Goal: Task Accomplishment & Management: Complete application form

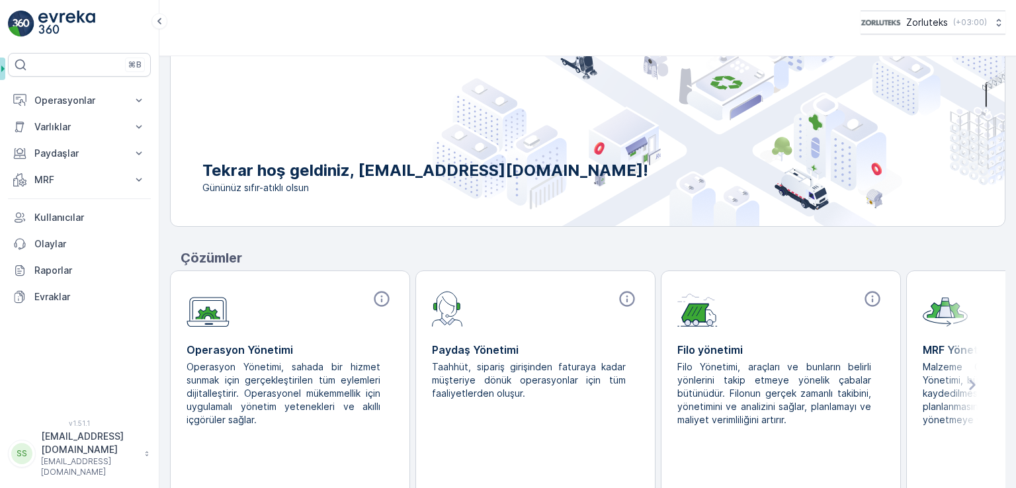
scroll to position [95, 0]
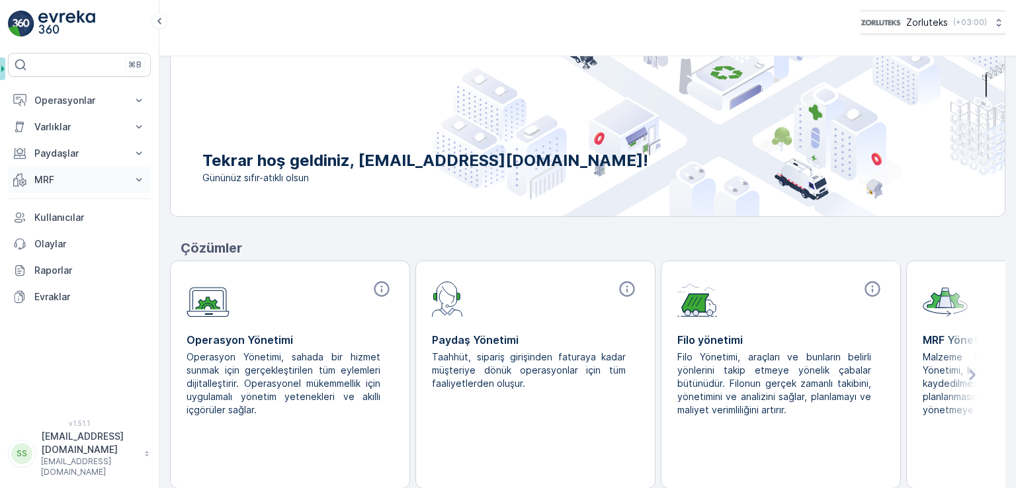
click at [41, 178] on p "MRF" at bounding box center [79, 179] width 90 height 13
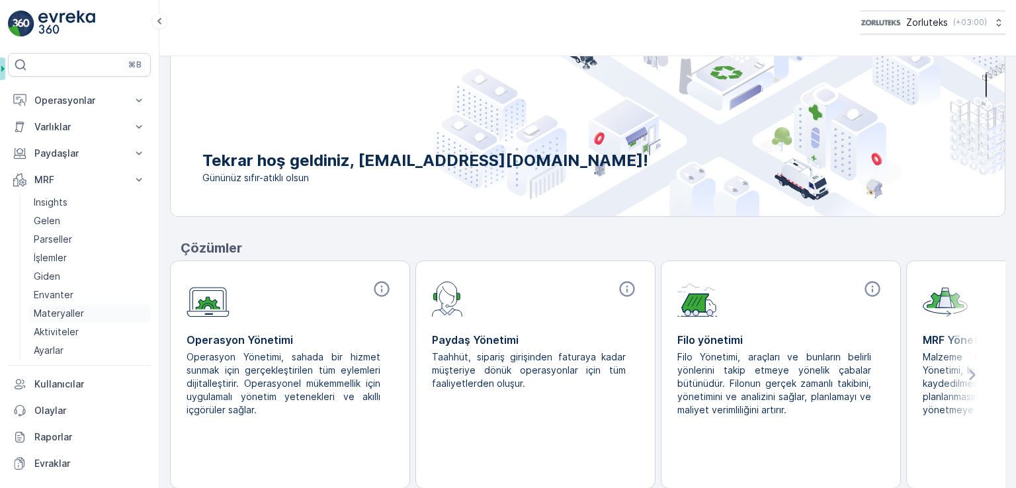
click at [74, 313] on p "Materyaller" at bounding box center [59, 313] width 50 height 13
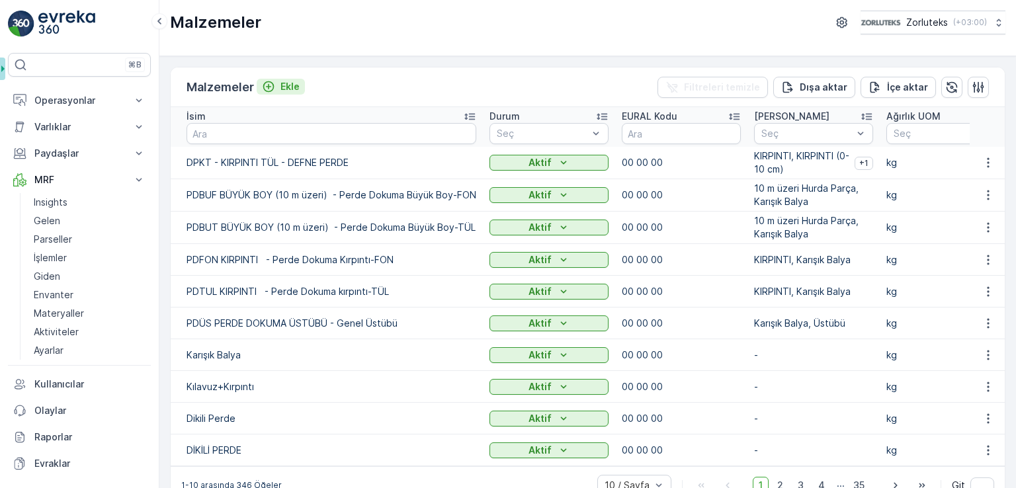
click at [259, 87] on button "Ekle" at bounding box center [281, 87] width 48 height 16
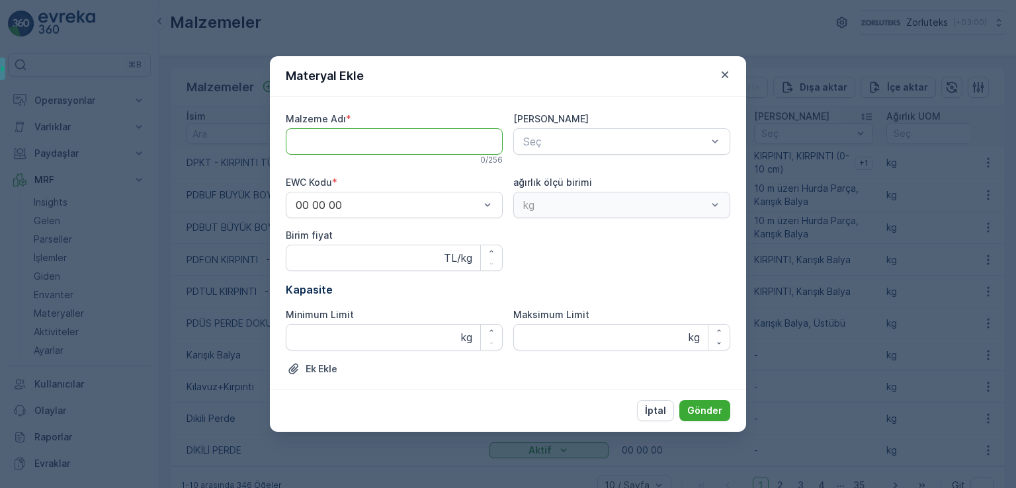
click at [398, 141] on Adı "Malzeme Adı" at bounding box center [394, 141] width 217 height 26
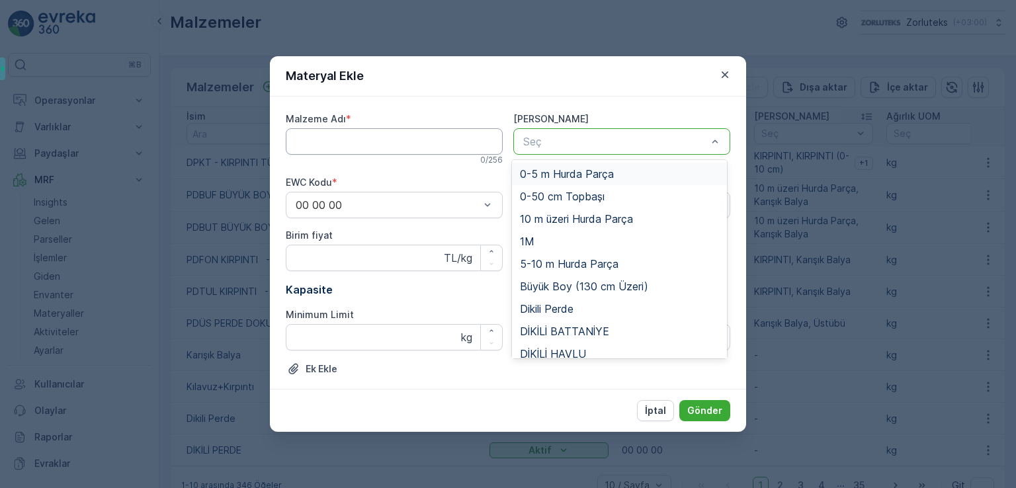
click at [463, 140] on Adı "Malzeme Adı" at bounding box center [394, 141] width 217 height 26
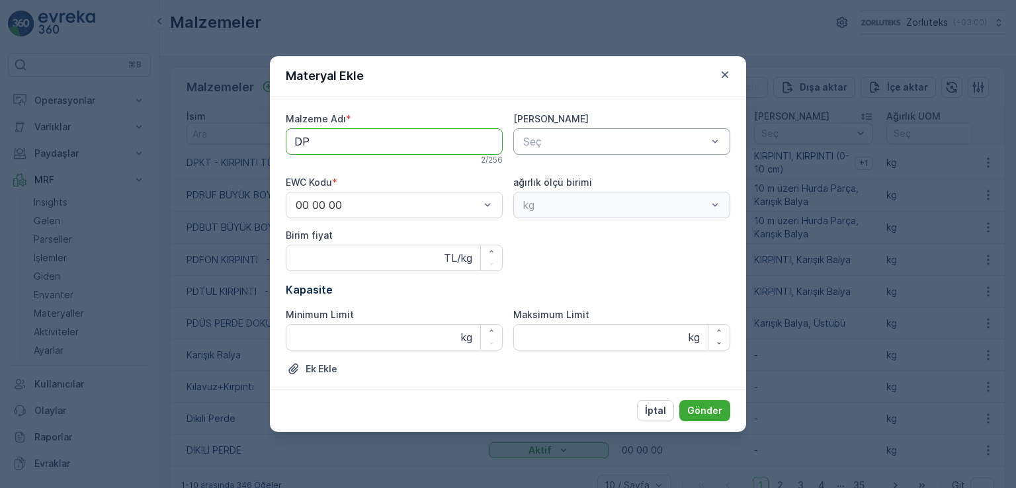
type Adı "DPK"
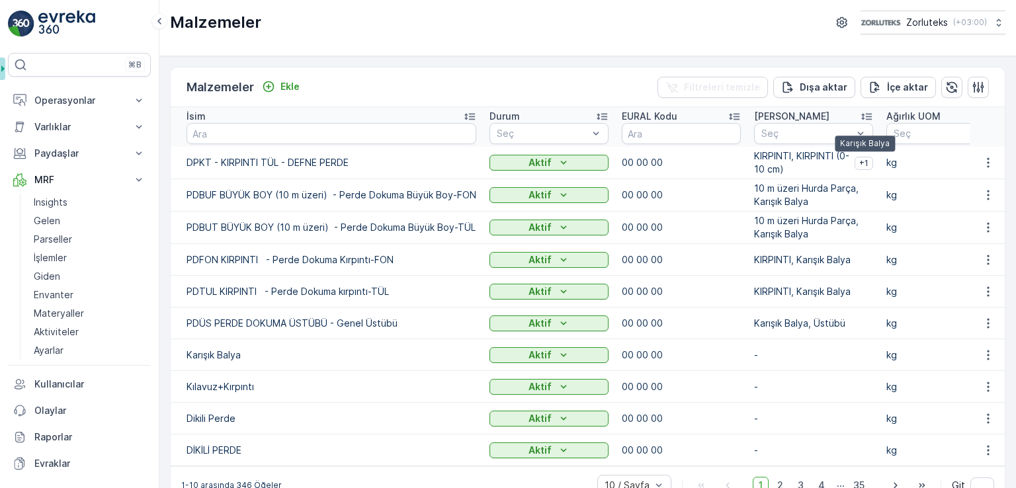
click at [865, 161] on span "+1" at bounding box center [863, 163] width 9 height 11
click at [817, 162] on p "KIRPINTI, KIRPINTI (0-10 cm)" at bounding box center [801, 162] width 95 height 26
click at [805, 154] on p "KIRPINTI, KIRPINTI (0-10 cm)" at bounding box center [801, 162] width 95 height 26
click at [788, 159] on p "KIRPINTI, KIRPINTI (0-10 cm)" at bounding box center [801, 162] width 95 height 26
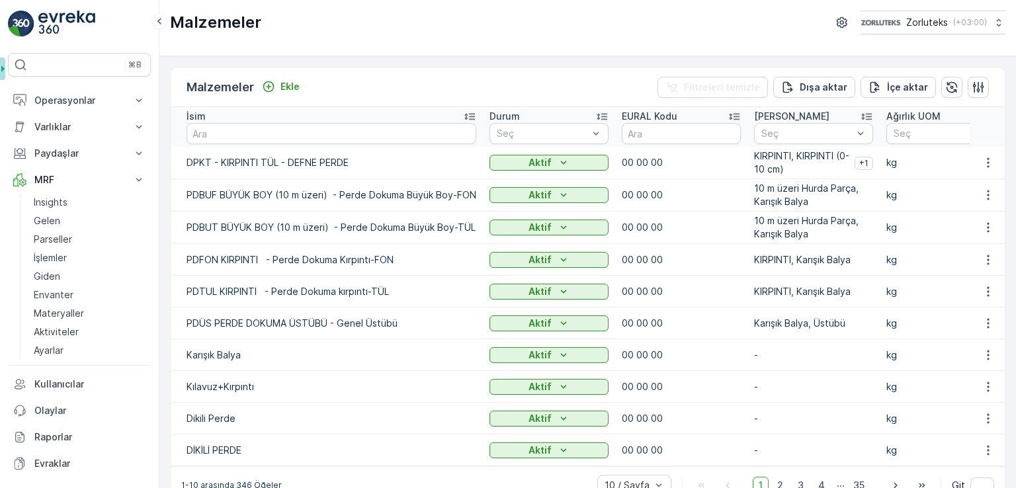
click at [785, 164] on p "KIRPINTI, KIRPINTI (0-10 cm)" at bounding box center [801, 162] width 95 height 26
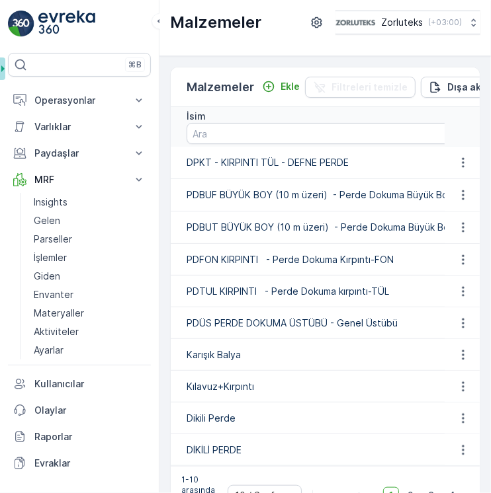
click at [217, 476] on div "1-10 arasında 346 Öğeler 10 / Sayfa 1 2 3 4 ... 35 Git" at bounding box center [325, 495] width 309 height 59
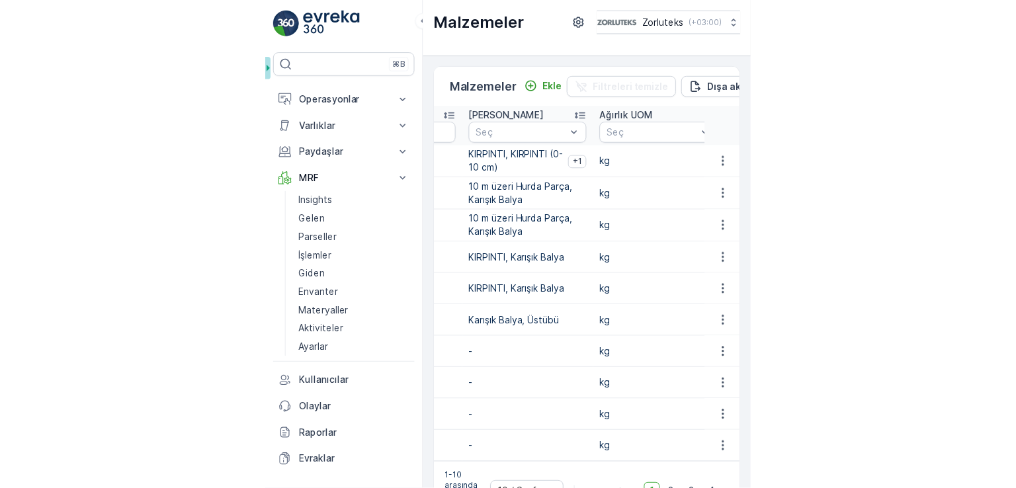
scroll to position [0, 536]
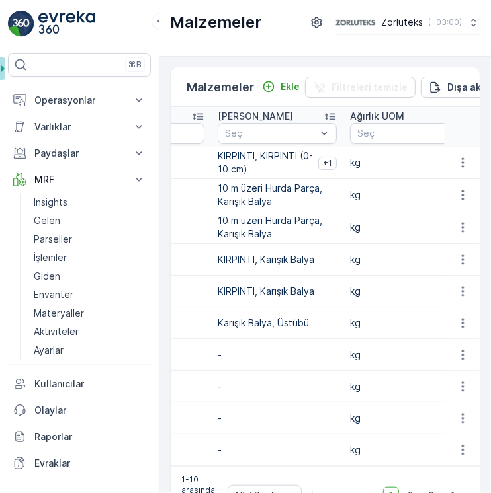
click at [247, 163] on p "KIRPINTI, KIRPINTI (0-10 cm)" at bounding box center [265, 162] width 95 height 26
click at [294, 188] on p "10 m üzeri Hurda Parça, Karışık Balya" at bounding box center [277, 195] width 119 height 26
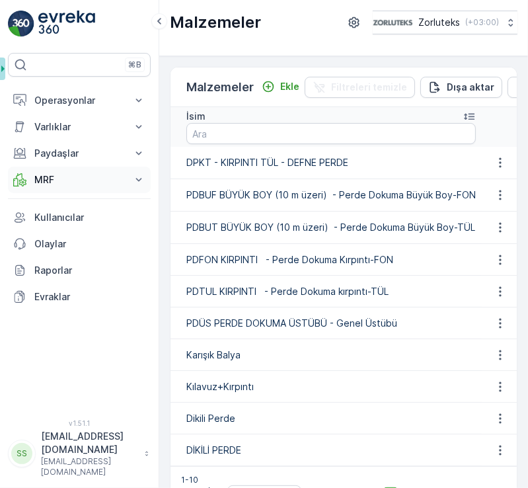
click at [120, 180] on p "MRF" at bounding box center [79, 179] width 90 height 13
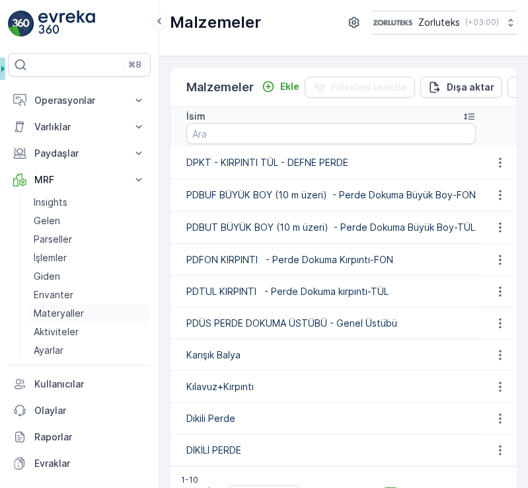
click at [58, 310] on p "Materyaller" at bounding box center [59, 313] width 50 height 13
click at [283, 85] on p "Ekle" at bounding box center [289, 86] width 19 height 13
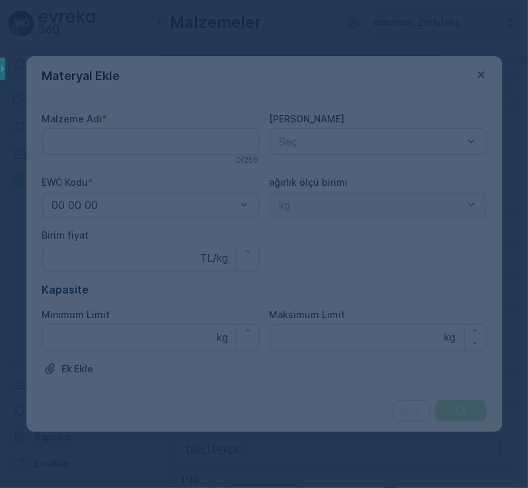
click at [157, 138] on div at bounding box center [264, 244] width 528 height 488
click at [151, 140] on div at bounding box center [264, 244] width 528 height 488
click at [144, 143] on div at bounding box center [264, 244] width 528 height 488
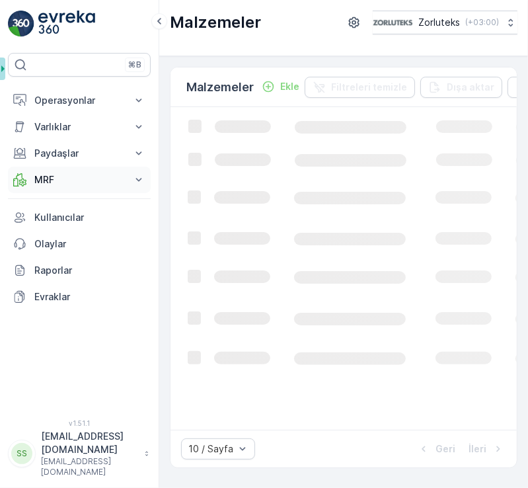
click at [65, 181] on p "MRF" at bounding box center [79, 179] width 90 height 13
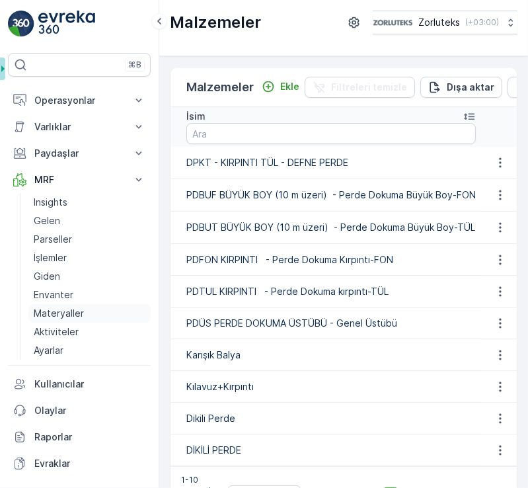
click at [69, 309] on p "Materyaller" at bounding box center [59, 313] width 50 height 13
click at [280, 81] on p "Ekle" at bounding box center [289, 86] width 19 height 13
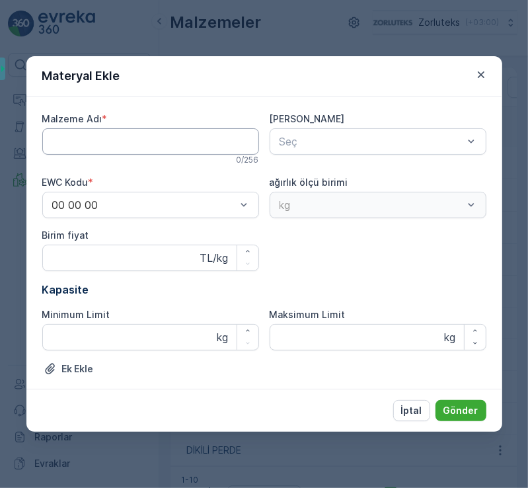
click at [180, 141] on Adı "Malzeme Adı" at bounding box center [150, 141] width 217 height 26
click at [179, 145] on Adı "Malzeme Adı" at bounding box center [150, 141] width 217 height 26
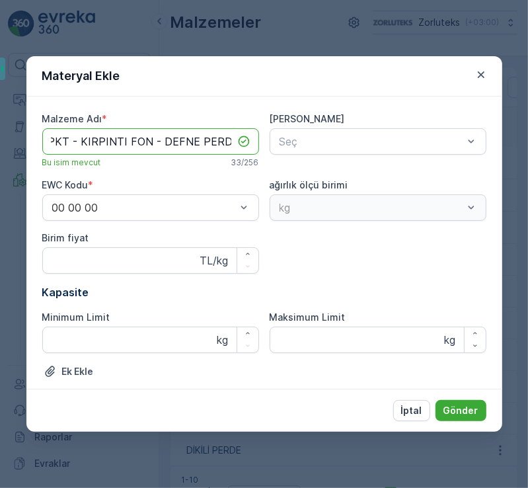
scroll to position [0, 10]
type Adı "DPKT - KIRPINTI FON - DEFNE PERDE"
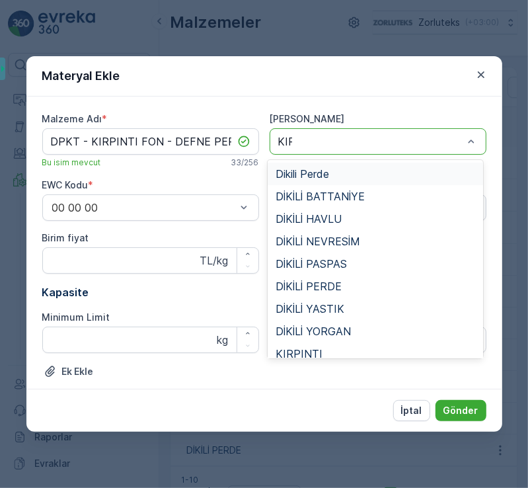
type input "KIRP"
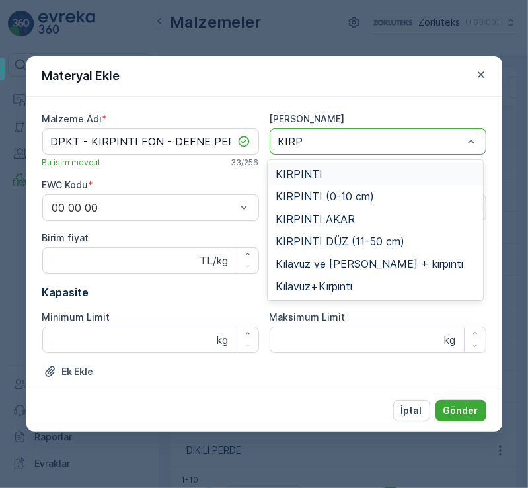
click at [365, 168] on div "KIRPINTI" at bounding box center [376, 174] width 200 height 12
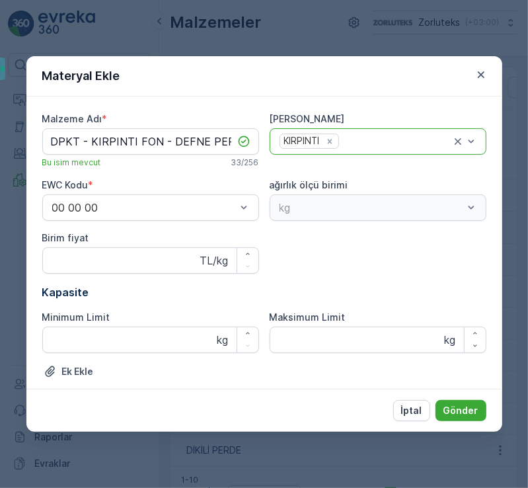
click at [365, 141] on div at bounding box center [396, 142] width 111 height 12
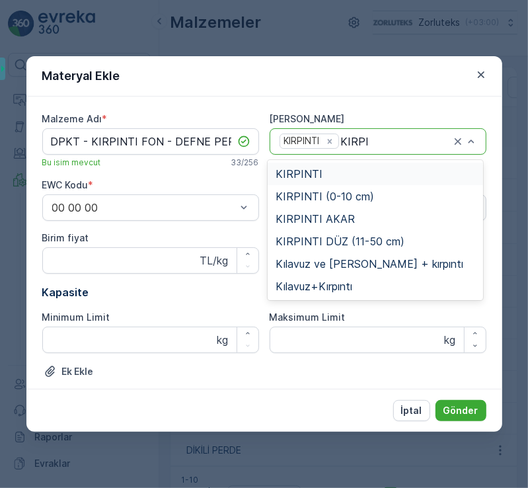
type input "KIRPIN"
click at [371, 191] on div "KIRPINTI (0-10 cm)" at bounding box center [376, 196] width 200 height 12
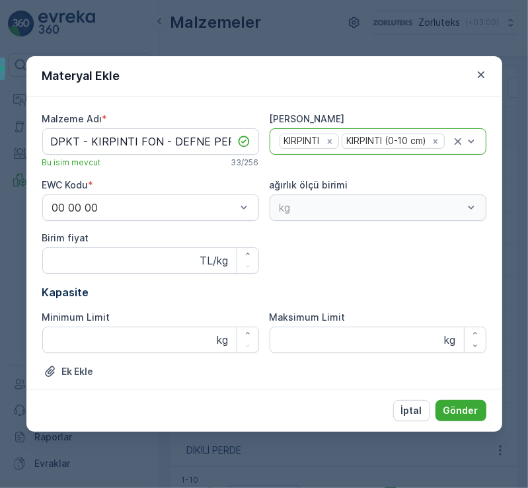
click at [446, 147] on div at bounding box center [448, 142] width 5 height 12
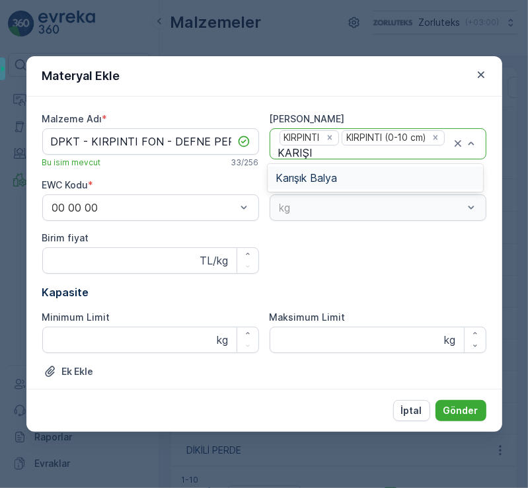
type input "KARIŞIK"
click at [322, 177] on span "Karışık Balya" at bounding box center [306, 178] width 61 height 12
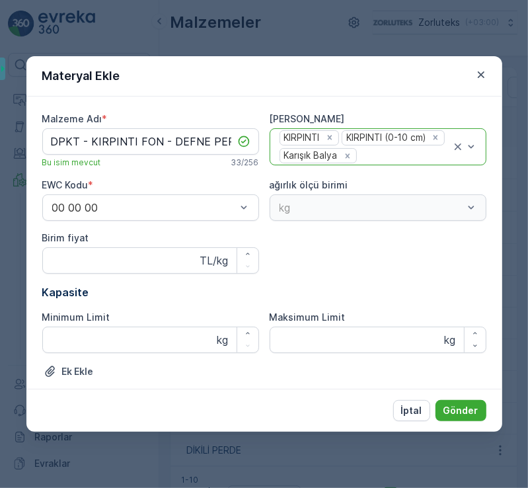
click at [336, 256] on div "Malzeme Adı * DPKT - KIRPINTI FON - DEFNE PERDE Bu isim mevcut 33 / 256 Ana Mat…" at bounding box center [264, 251] width 444 height 278
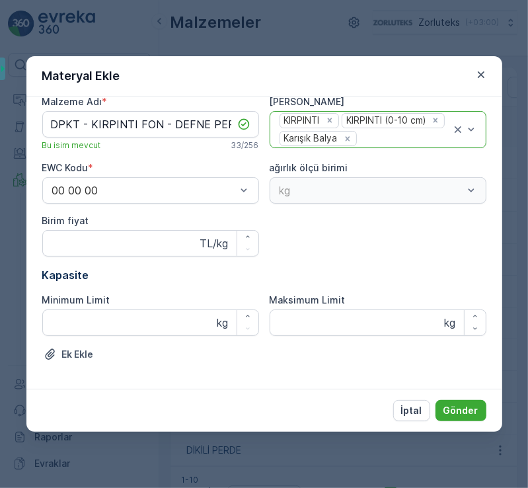
click at [319, 194] on div "kg" at bounding box center [378, 190] width 217 height 26
click at [460, 416] on p "Gönder" at bounding box center [461, 410] width 35 height 13
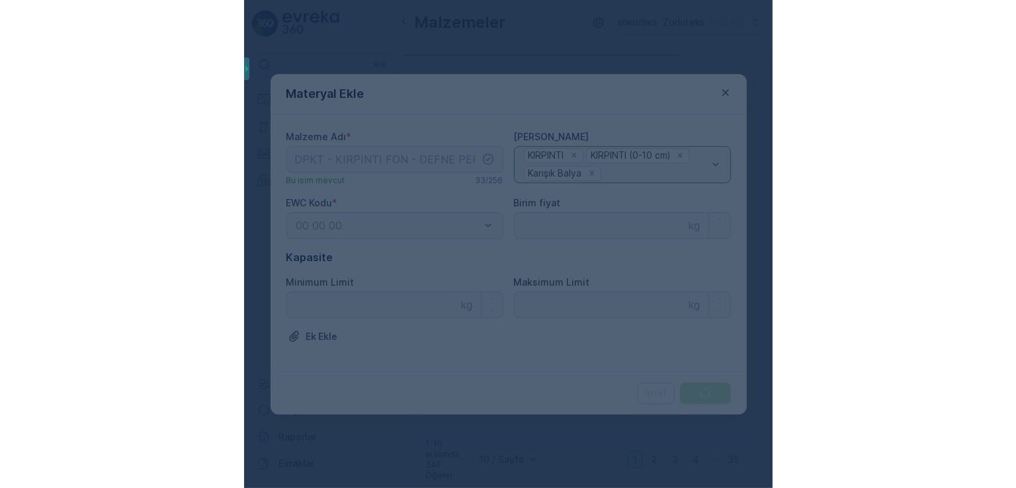
scroll to position [0, 0]
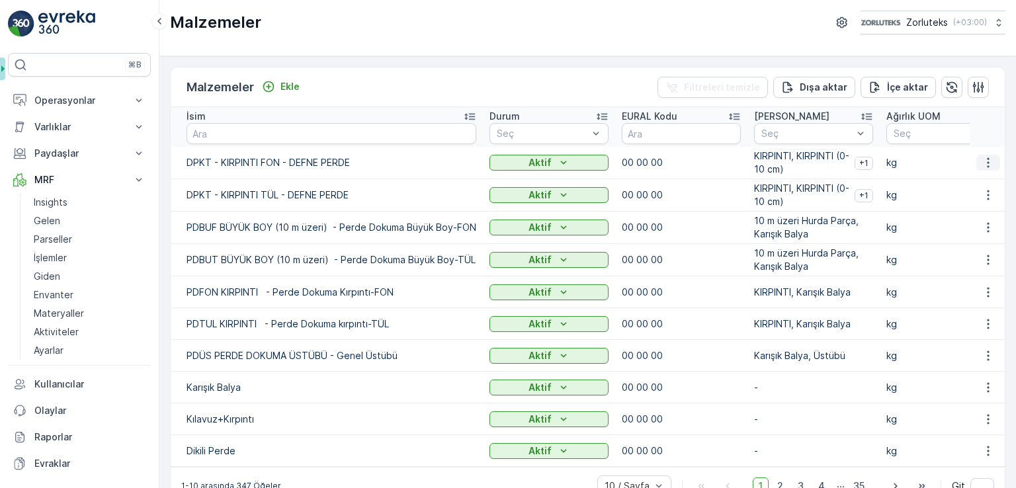
click at [528, 162] on icon "button" at bounding box center [987, 162] width 13 height 13
click at [528, 181] on span "Malzemeyi Düzenle" at bounding box center [966, 182] width 86 height 13
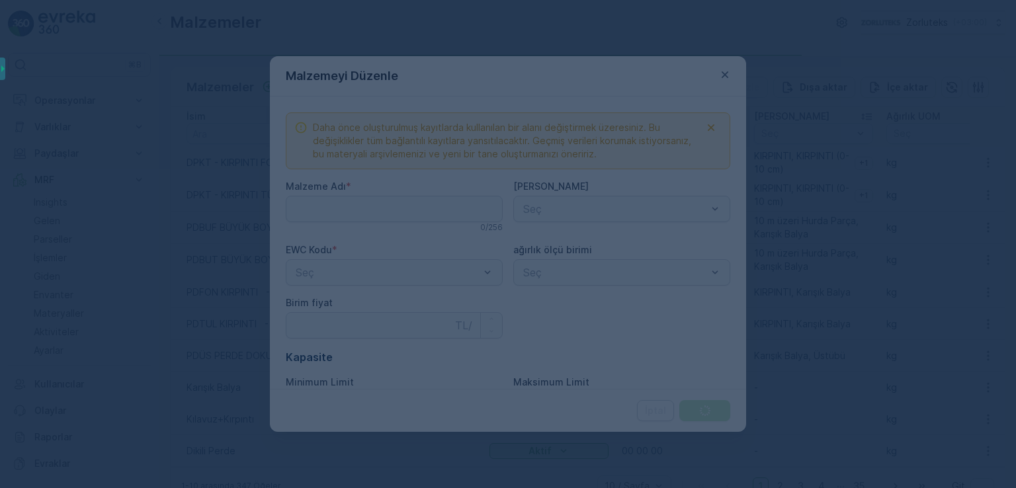
type Adı "DPKT - KIRPINTI FON - DEFNE PERDE"
type fiyat "0"
type Limit "0"
click at [436, 191] on div at bounding box center [508, 244] width 1016 height 488
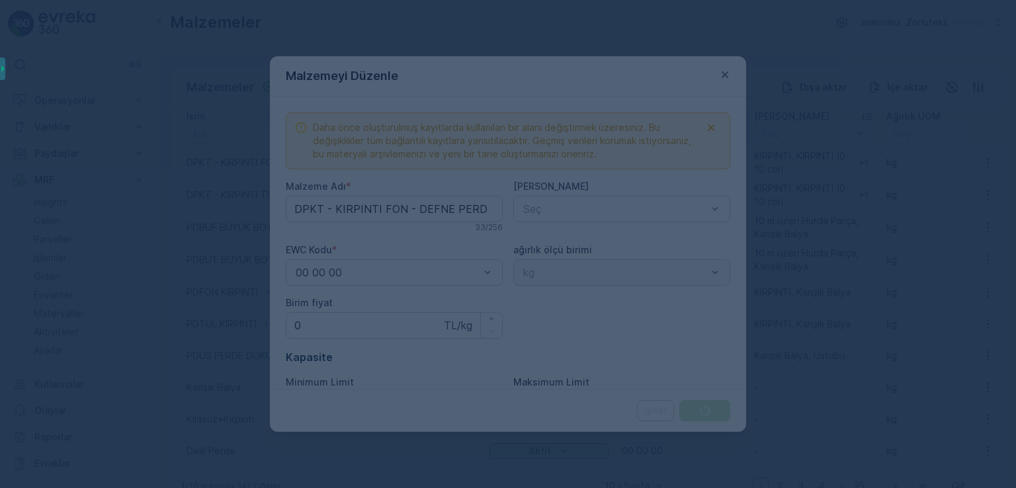
click at [310, 199] on div at bounding box center [508, 244] width 1016 height 488
click at [321, 208] on div at bounding box center [508, 244] width 1016 height 488
click at [317, 208] on div at bounding box center [508, 244] width 1016 height 488
click at [320, 210] on div at bounding box center [508, 244] width 1016 height 488
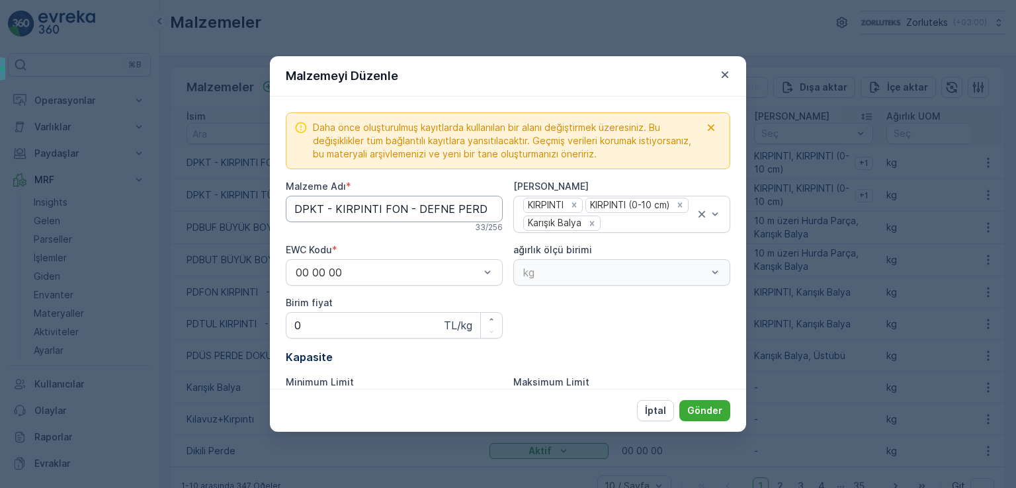
click at [320, 208] on Adı "DPKT - KIRPINTI FON - DEFNE PERDE" at bounding box center [394, 209] width 217 height 26
type Adı "DPKF - KIRPINTI FON - DEFNE PERDE"
click at [528, 412] on p "Gönder" at bounding box center [704, 410] width 35 height 13
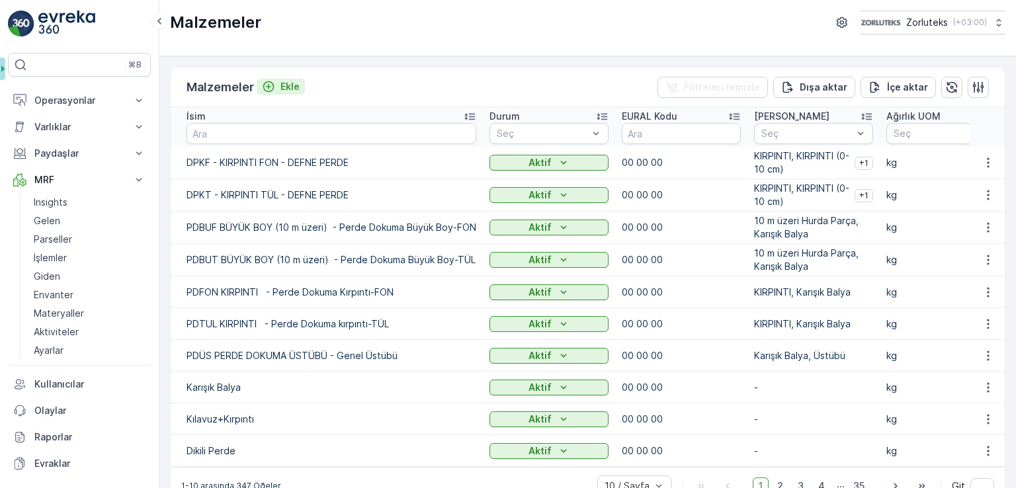
click at [283, 83] on p "Ekle" at bounding box center [289, 86] width 19 height 13
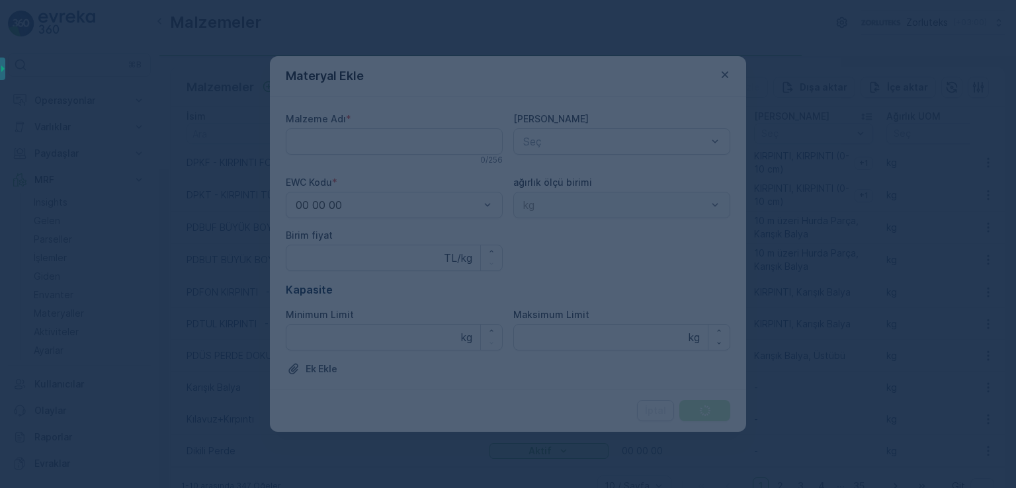
click at [337, 140] on div at bounding box center [508, 244] width 1016 height 488
click at [339, 141] on div at bounding box center [508, 244] width 1016 height 488
click at [365, 147] on div at bounding box center [508, 244] width 1016 height 488
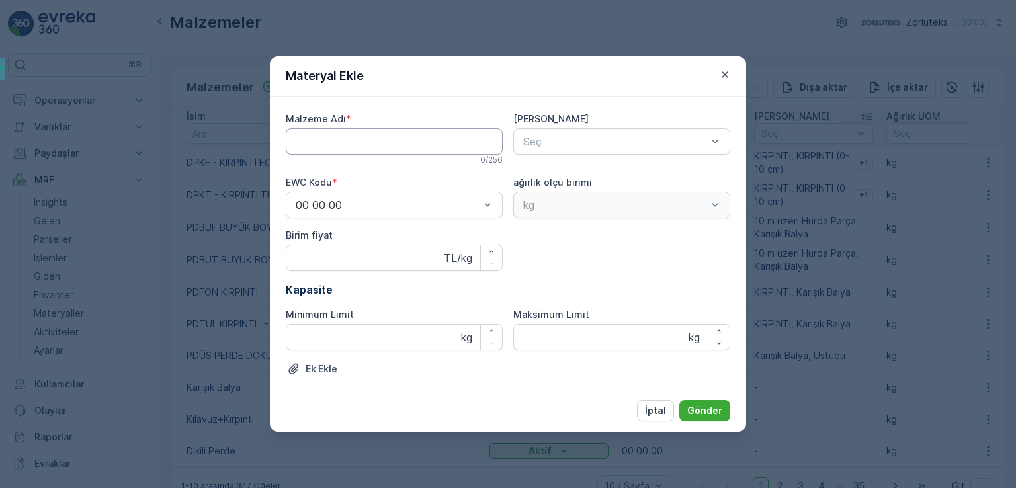
click at [365, 147] on Adı "Malzeme Adı" at bounding box center [394, 141] width 217 height 26
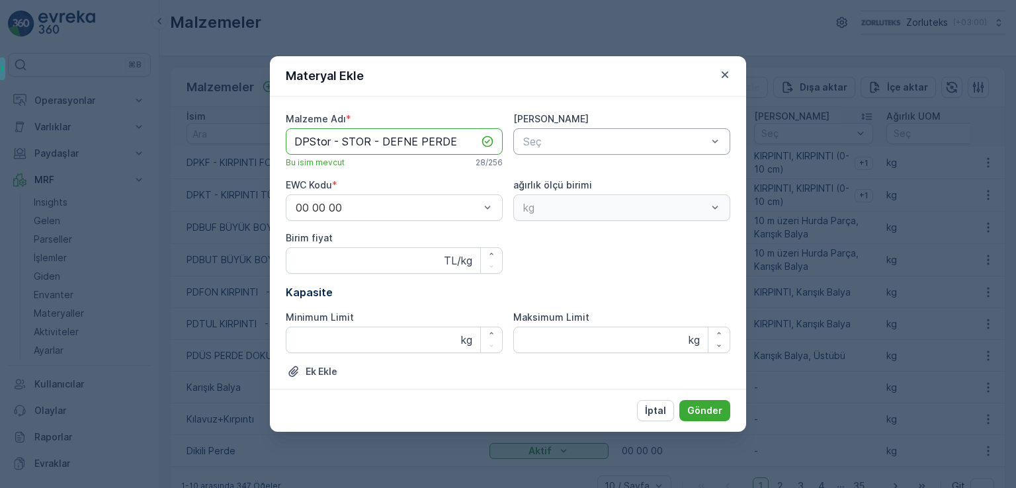
type Adı "DPStor - STOR - DEFNE PERDE"
type input "STOR"
click at [528, 247] on div "Malzeme Adı * DPStor - STOR - DEFNE PERDE Bu isim mevcut 28 / 256 Ana Materyall…" at bounding box center [508, 251] width 444 height 278
click at [528, 268] on div "Malzeme Adı * DPStor - STOR - DEFNE PERDE Bu isim mevcut 28 / 256 Ana Materyall…" at bounding box center [508, 251] width 444 height 278
click at [528, 128] on div "Seç" at bounding box center [621, 141] width 217 height 26
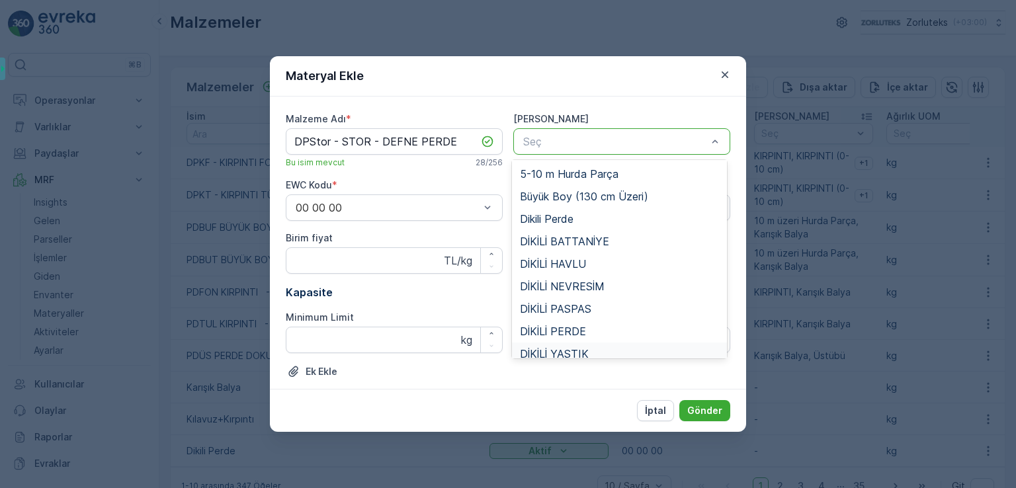
scroll to position [397, 0]
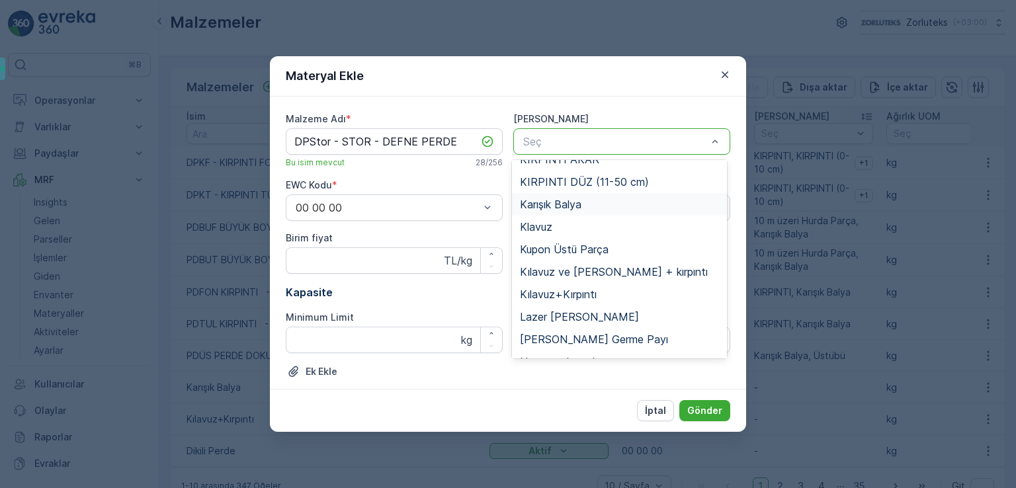
click at [528, 201] on span "Karışık Balya" at bounding box center [550, 204] width 61 height 12
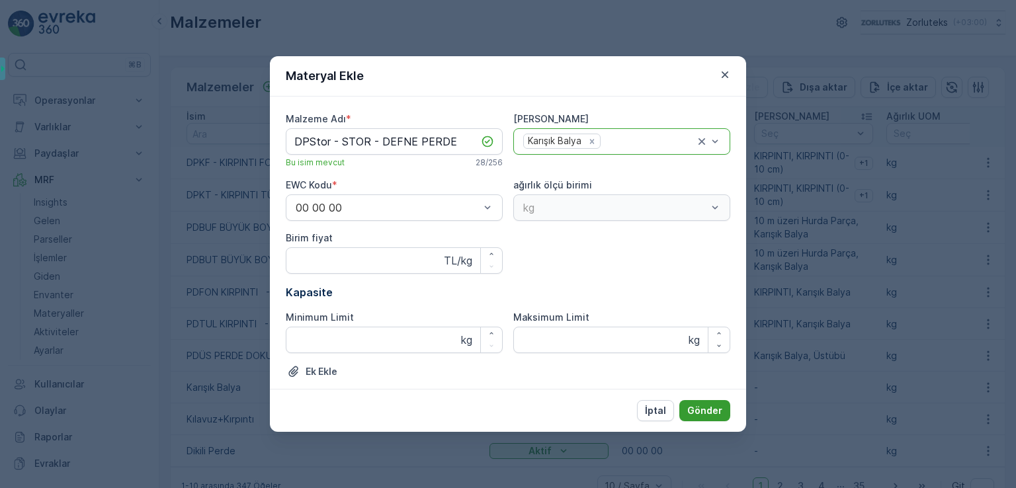
click at [528, 415] on p "Gönder" at bounding box center [704, 410] width 35 height 13
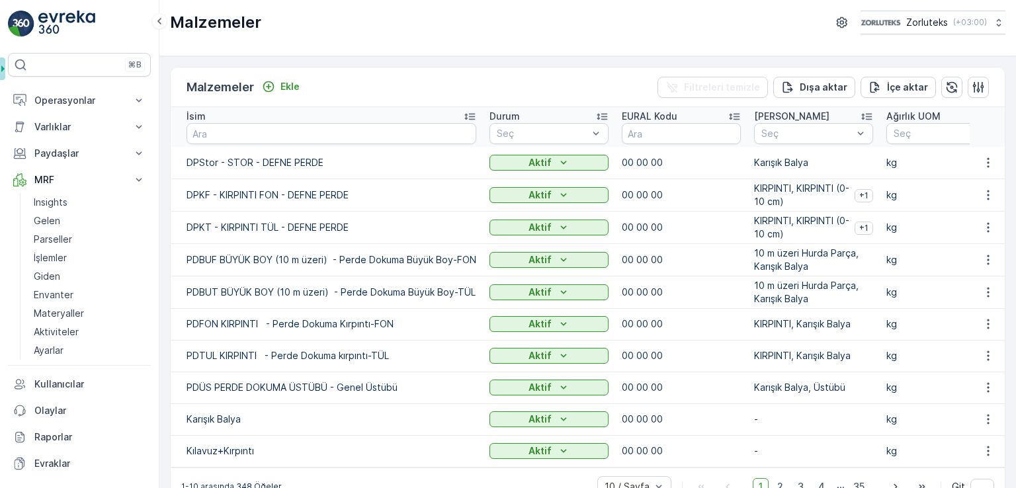
click at [278, 75] on div "Malzemeler Ekle Filtreleri temizle Dışa aktar İçe aktar" at bounding box center [588, 87] width 834 height 40
click at [280, 84] on p "Ekle" at bounding box center [289, 86] width 19 height 13
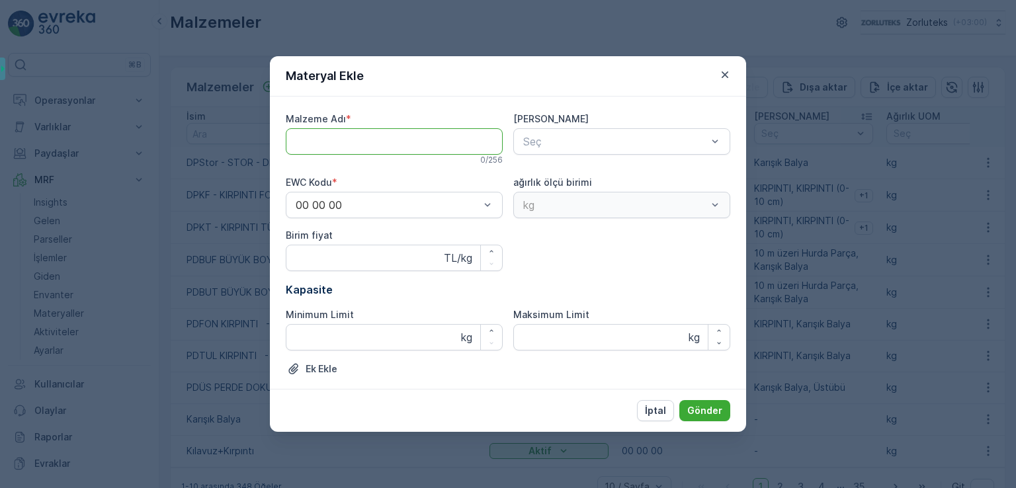
click at [344, 147] on Adı "Malzeme Adı" at bounding box center [394, 141] width 217 height 26
type Adı "DPDik - DİKİLİ - DEFNE PERDE"
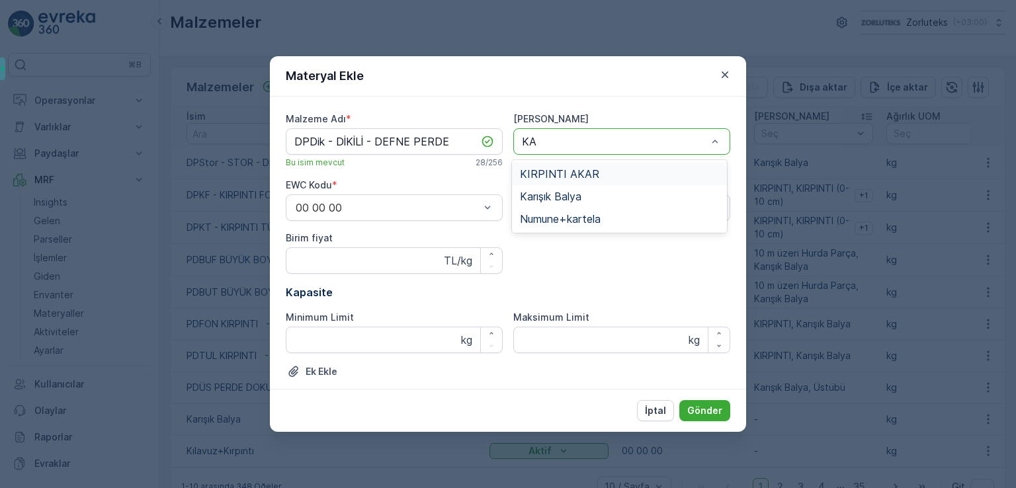
type input "KAR"
click at [528, 197] on span "Karışık Balya" at bounding box center [550, 196] width 61 height 12
click at [528, 143] on div at bounding box center [648, 142] width 93 height 12
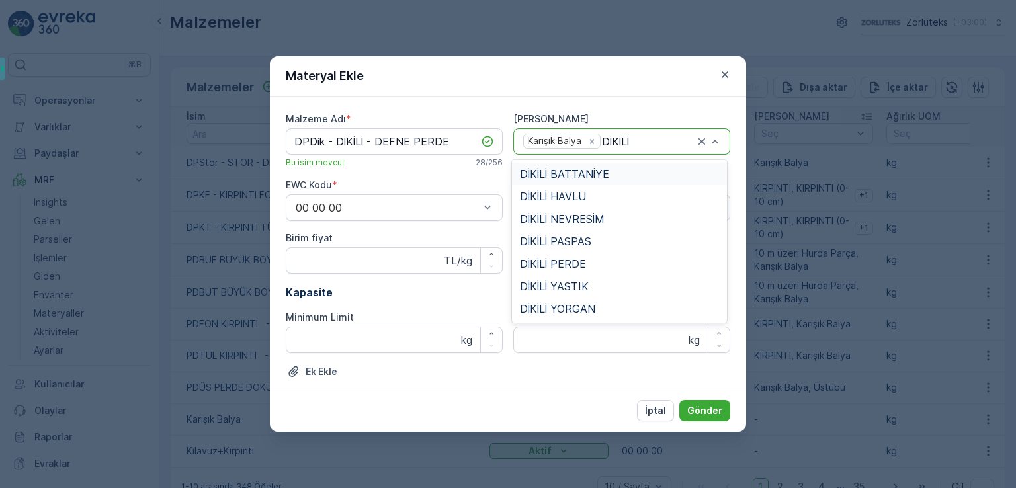
type input "DİKİLİ"
click at [528, 267] on span "DİKİLİ PERDE" at bounding box center [553, 264] width 66 height 12
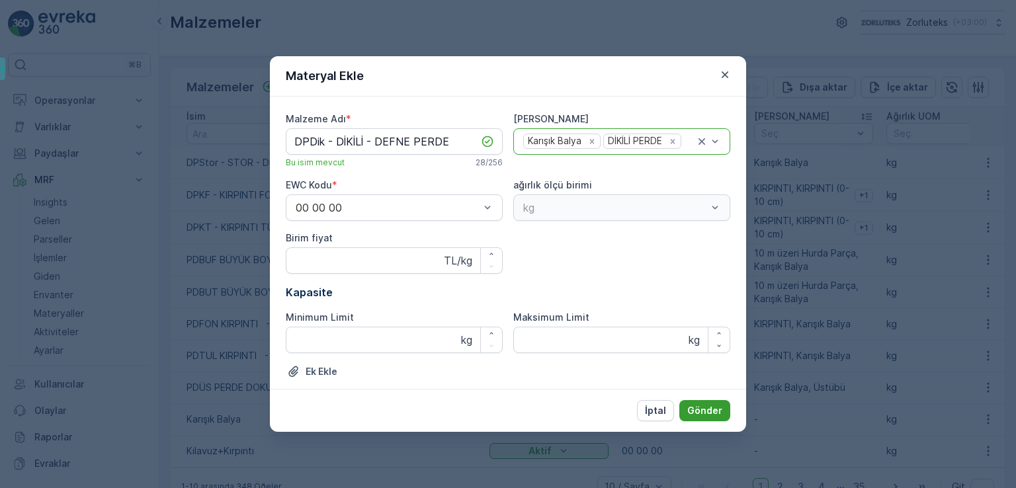
click at [528, 416] on p "Gönder" at bounding box center [704, 410] width 35 height 13
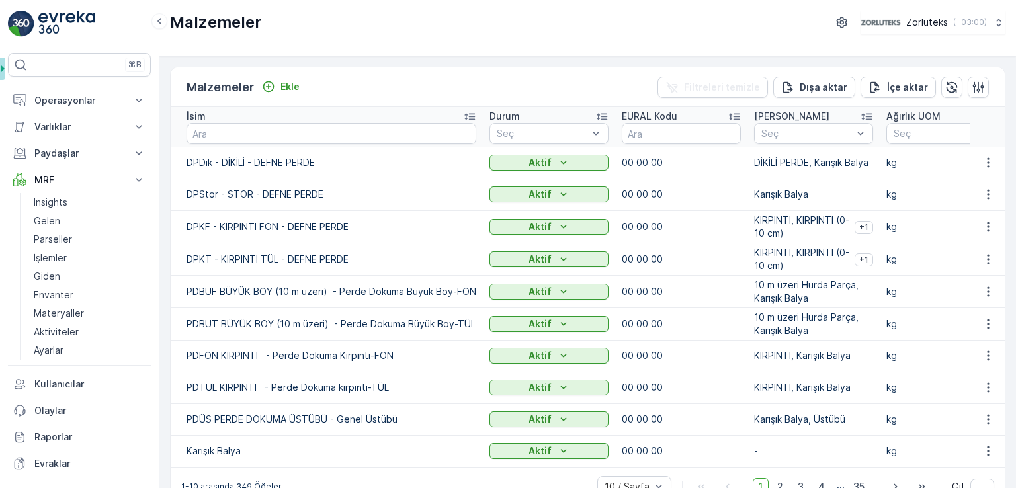
click at [374, 136] on input "text" at bounding box center [331, 133] width 290 height 21
type input "RENKLİ"
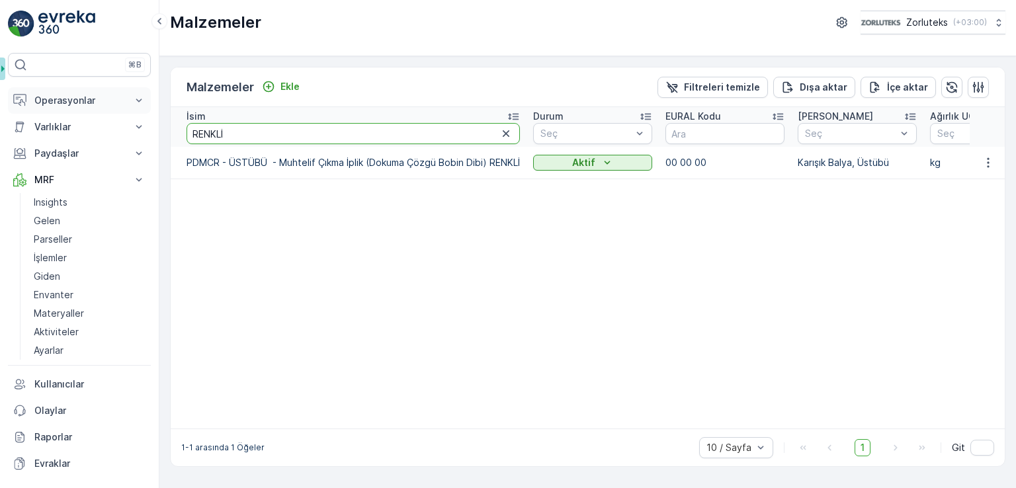
drag, startPoint x: 315, startPoint y: 132, endPoint x: 136, endPoint y: 109, distance: 180.6
click at [136, 109] on div "⌘B Operasyonlar Planlama Rotalar & Görevler Kokpit Ayarlar Varlıklar Varlıklar …" at bounding box center [508, 244] width 1016 height 488
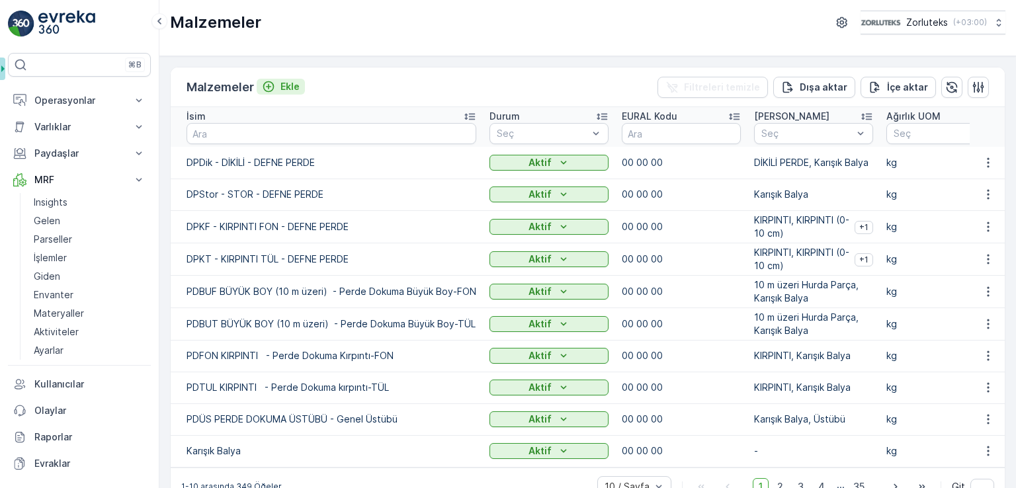
click at [297, 84] on p "Ekle" at bounding box center [289, 86] width 19 height 13
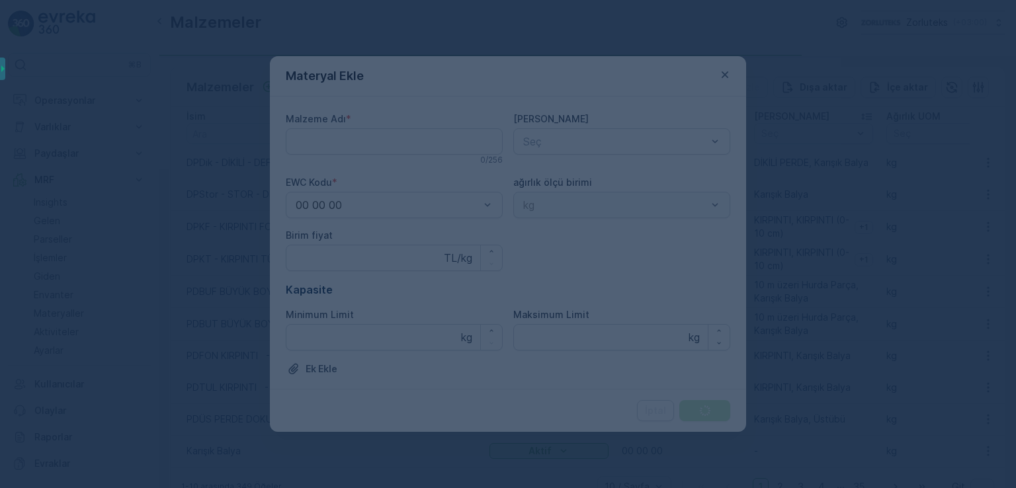
click at [354, 136] on div at bounding box center [508, 244] width 1016 height 488
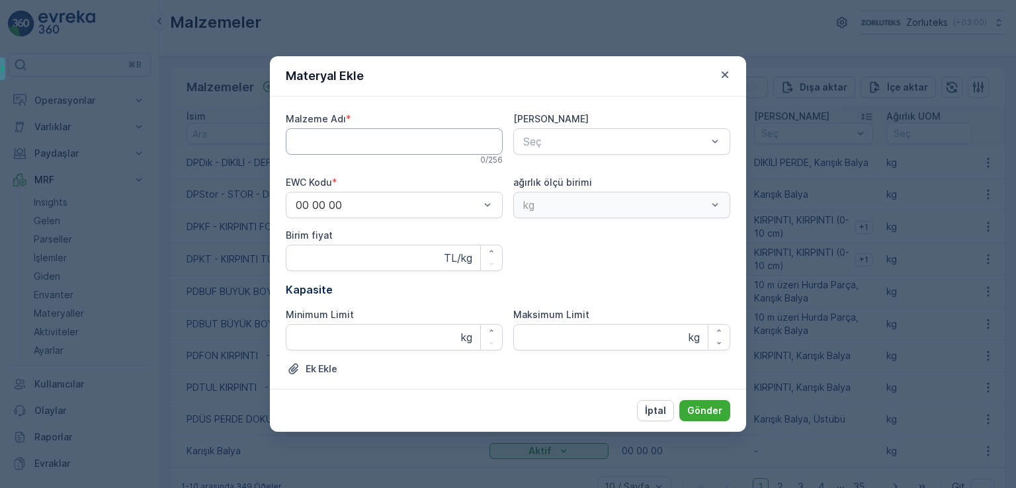
click at [400, 145] on Adı "Malzeme Adı" at bounding box center [394, 141] width 217 height 26
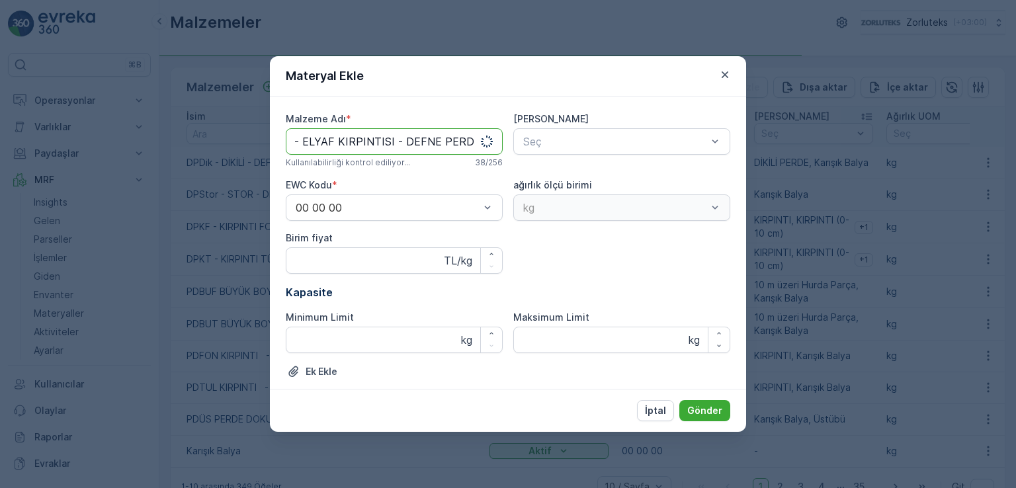
scroll to position [0, 29]
click at [389, 137] on Adı "ELYR - ELYAF KIRPINTISI - DEFNE PERDE" at bounding box center [394, 141] width 217 height 26
type Adı "ELYR - ELYAF KIRPINTISI RENKLİ - DEFNE PERDE"
click at [528, 140] on div at bounding box center [615, 142] width 186 height 12
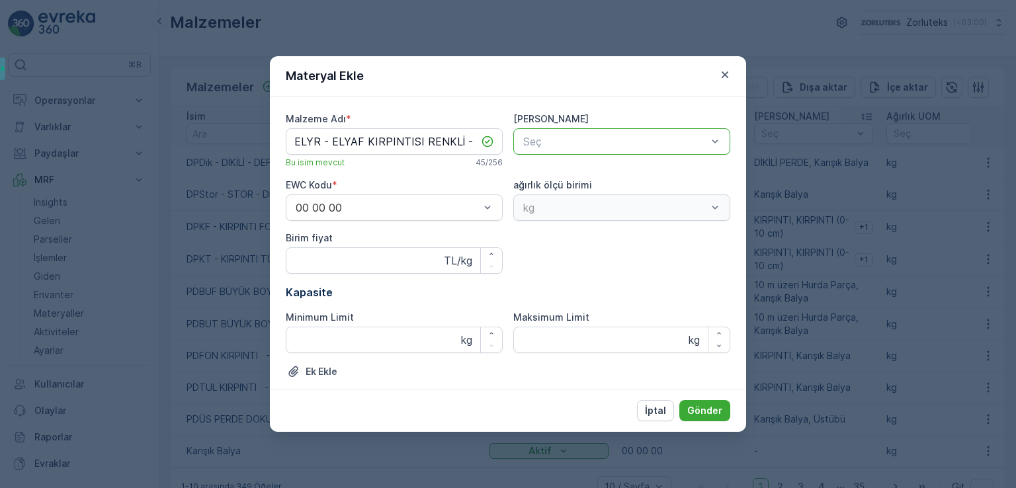
click at [528, 140] on div at bounding box center [615, 142] width 186 height 12
type input "ELY"
click at [429, 143] on div "Malzeme Adı * ELYR - ELYAF KIRPINTISI RENKLİ - DEFNE PERDE Bu isim mevcut 45 / …" at bounding box center [508, 251] width 444 height 278
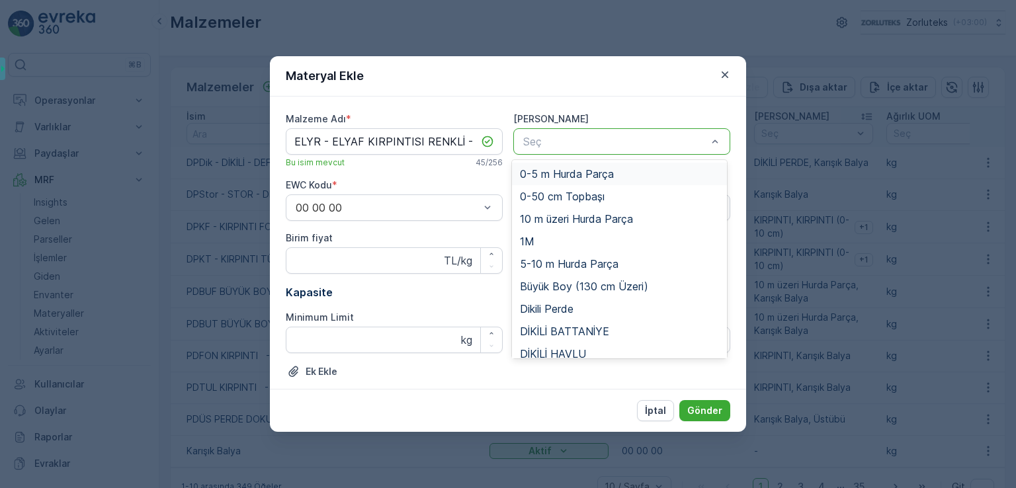
click at [528, 130] on div "Seç" at bounding box center [621, 141] width 217 height 26
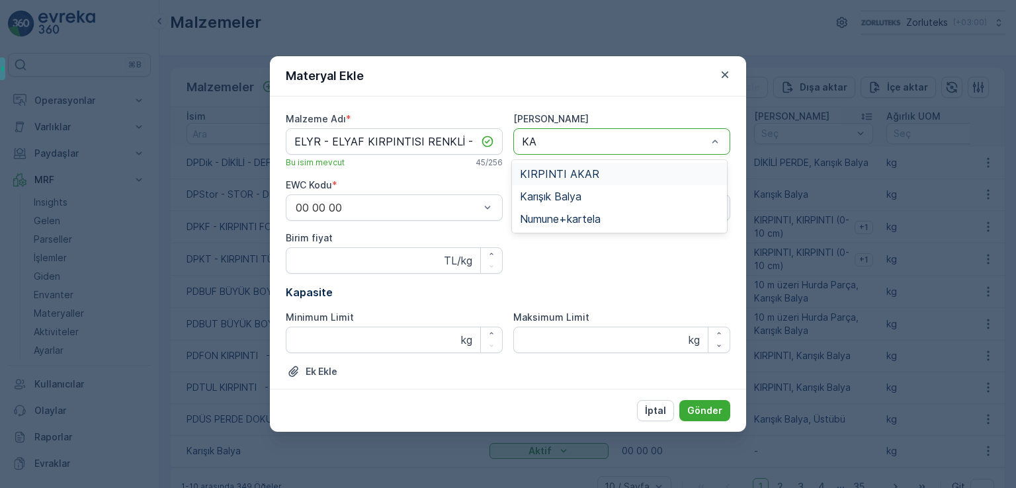
type input "KAR"
click at [528, 194] on span "Karışık Balya" at bounding box center [550, 196] width 61 height 12
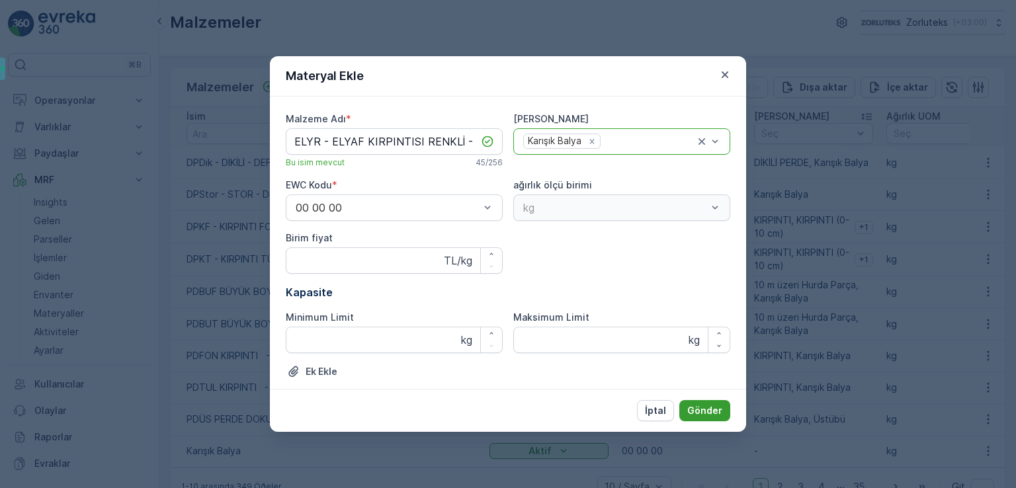
click at [528, 413] on p "Gönder" at bounding box center [704, 410] width 35 height 13
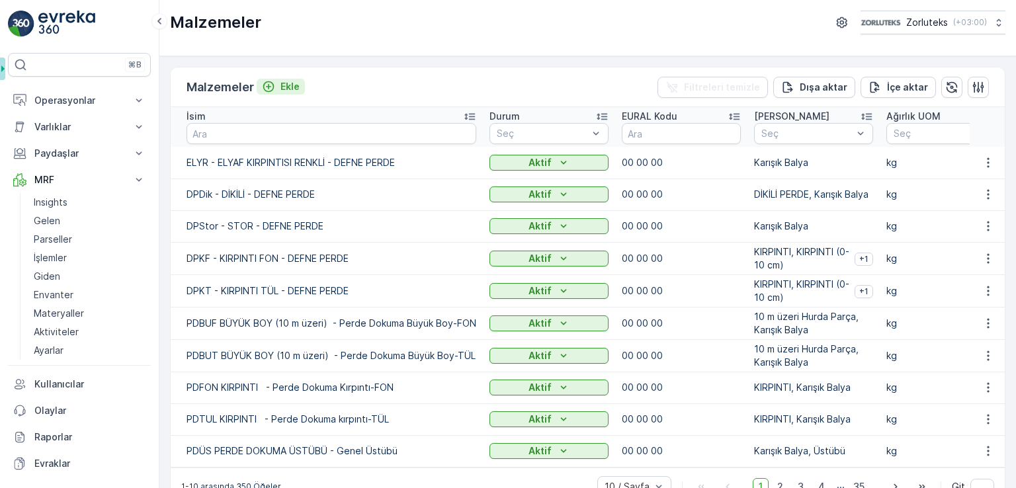
click at [286, 86] on p "Ekle" at bounding box center [289, 86] width 19 height 13
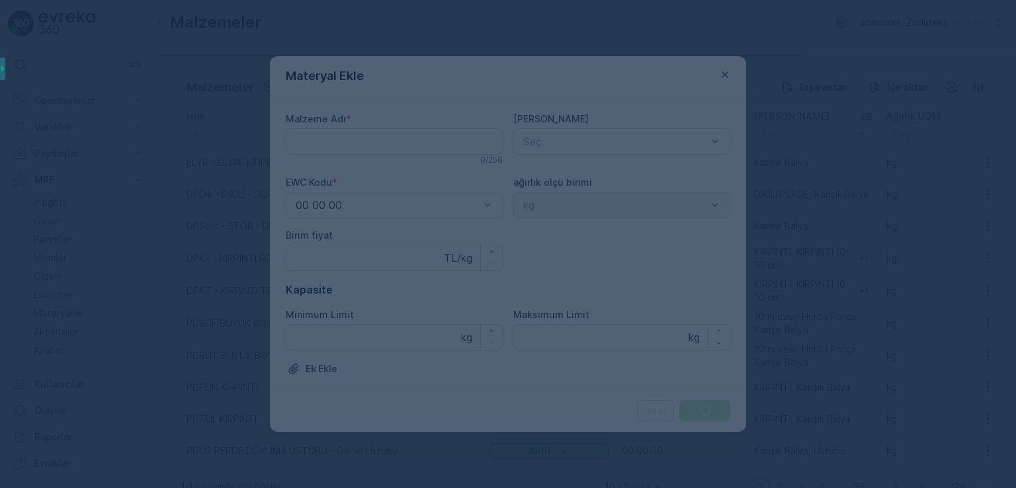
click at [334, 135] on div at bounding box center [508, 244] width 1016 height 488
click at [337, 144] on div at bounding box center [508, 244] width 1016 height 488
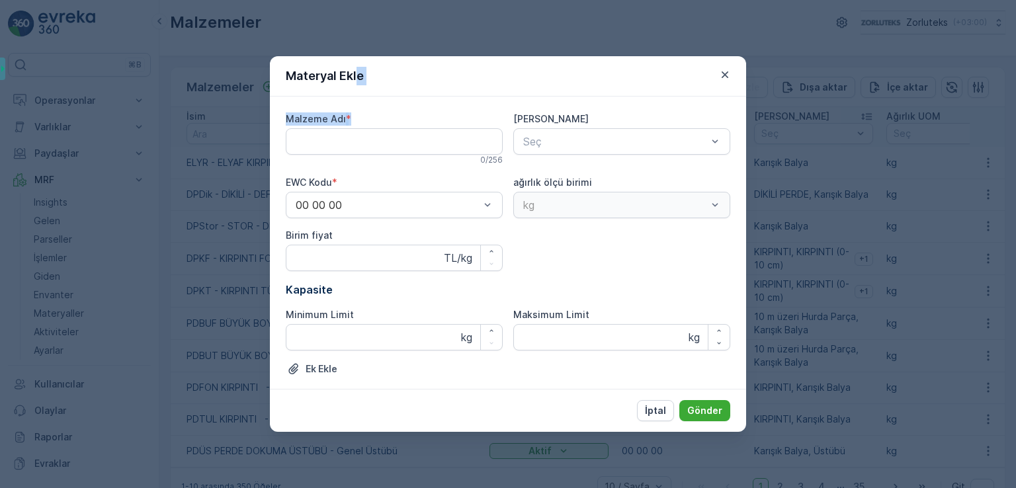
drag, startPoint x: 360, startPoint y: 72, endPoint x: 404, endPoint y: 102, distance: 53.4
click at [400, 102] on form "Materyal Ekle Malzeme Adı * 0 / 256 Ana Materyaller Seç EWC Kodu * 00 00 00 ağı…" at bounding box center [508, 244] width 476 height 376
click at [528, 77] on icon "button" at bounding box center [724, 74] width 7 height 7
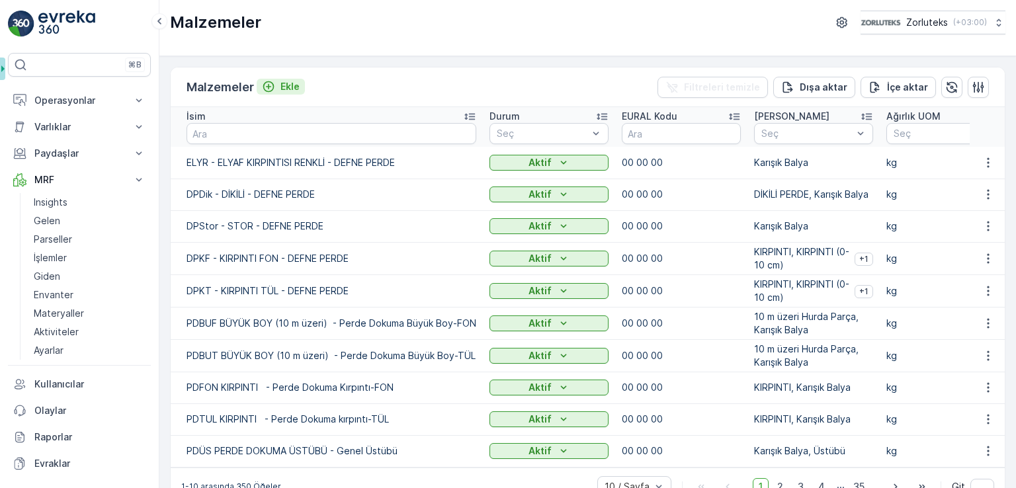
click at [283, 87] on p "Ekle" at bounding box center [289, 86] width 19 height 13
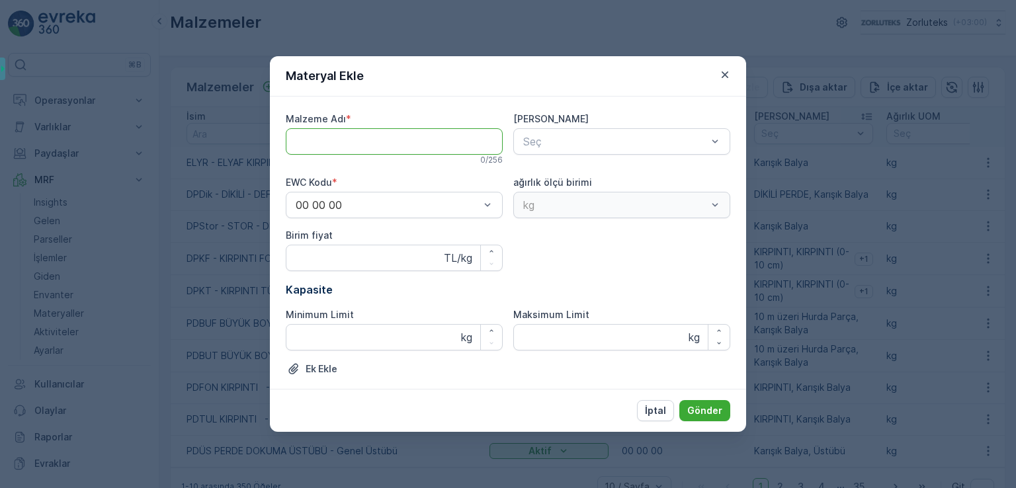
click at [395, 146] on Adı "Malzeme Adı" at bounding box center [394, 141] width 217 height 26
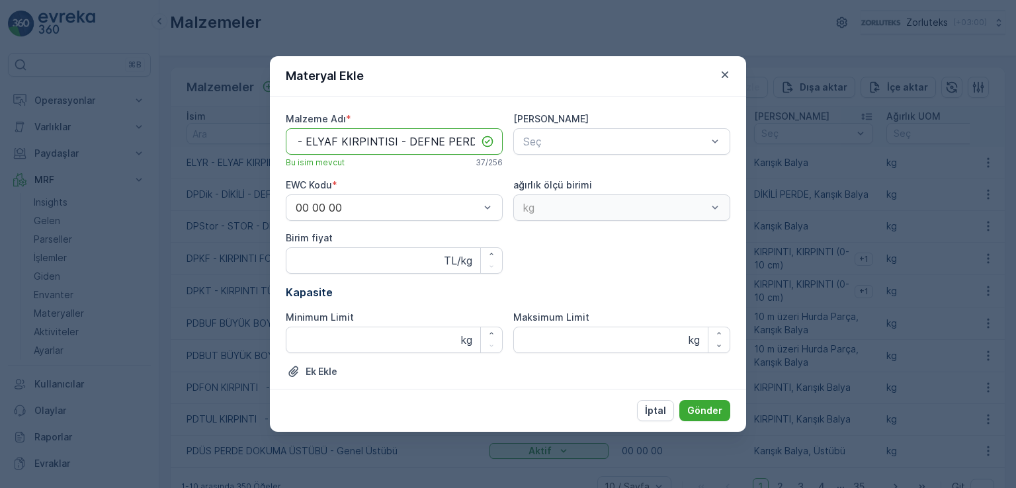
scroll to position [0, 30]
type Adı "ELYD - ELYAF KIRPINTISI - DEFNE PERDE"
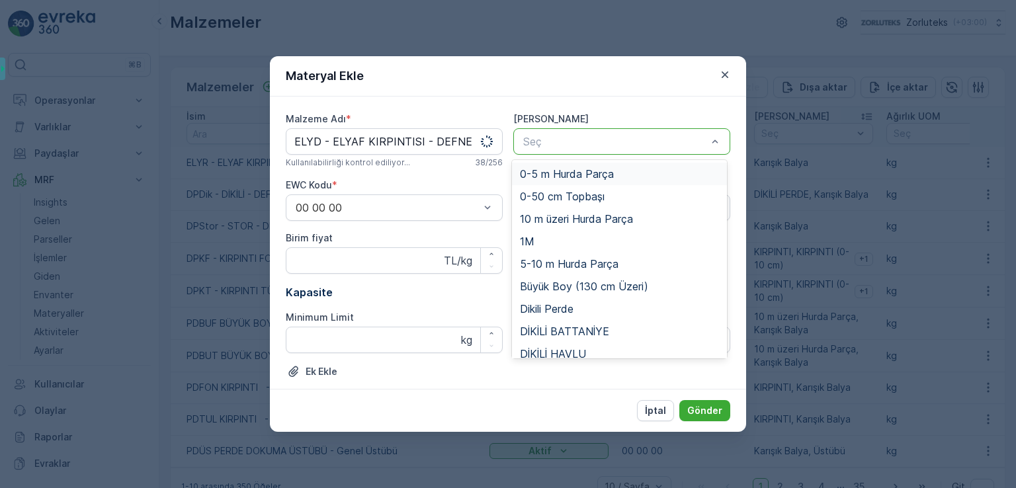
click at [528, 147] on div "Seç" at bounding box center [615, 142] width 186 height 16
click at [528, 147] on p "Seç" at bounding box center [615, 142] width 184 height 16
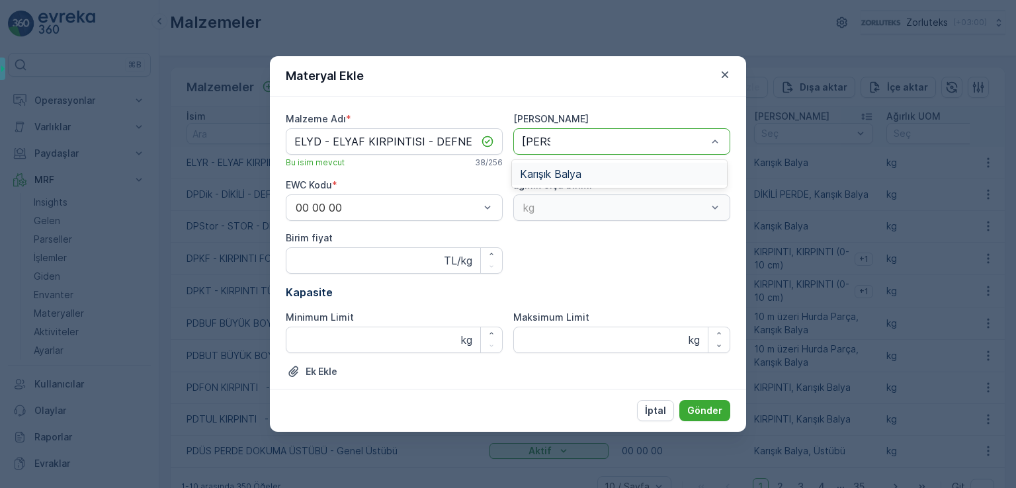
type input "KARIŞ"
click at [528, 175] on div "Karışık Balya" at bounding box center [620, 174] width 200 height 12
click at [528, 411] on p "Gönder" at bounding box center [704, 410] width 35 height 13
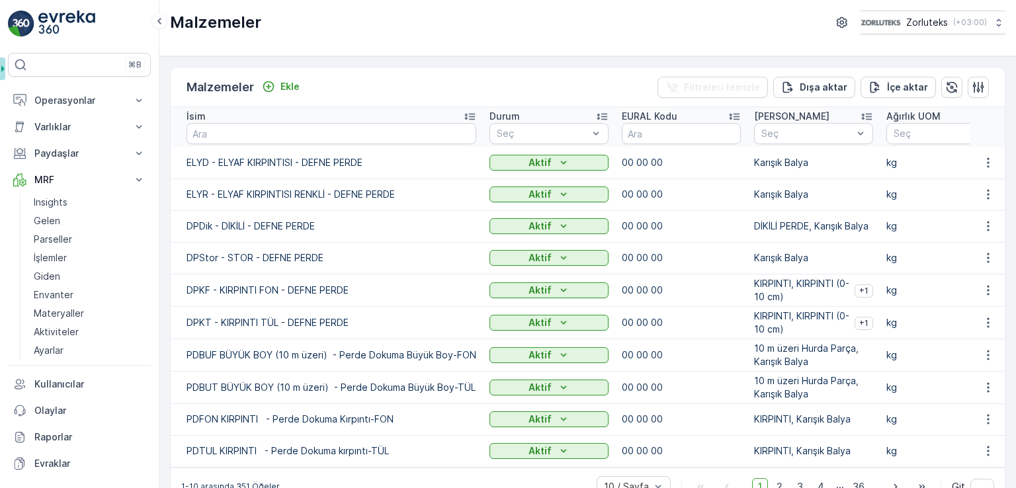
click at [270, 76] on div "Malzemeler Ekle Filtreleri temizle Dışa aktar İçe aktar" at bounding box center [588, 87] width 834 height 40
click at [272, 80] on icon "Ekle" at bounding box center [268, 86] width 13 height 13
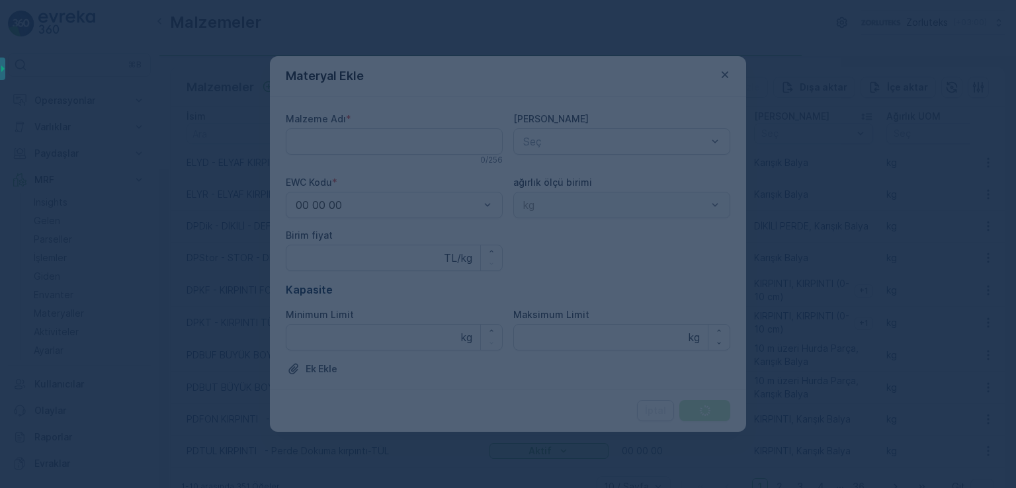
click at [325, 143] on div at bounding box center [508, 244] width 1016 height 488
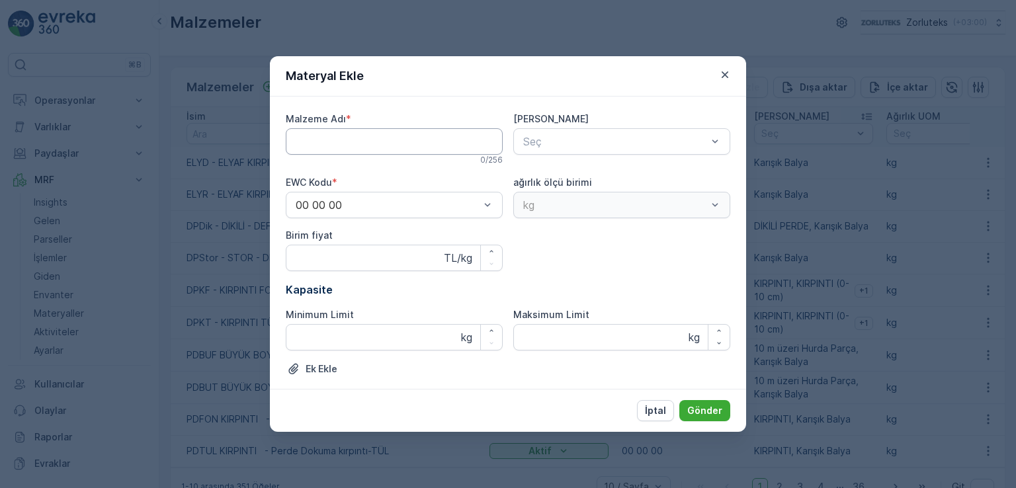
click at [339, 147] on Adı "Malzeme Adı" at bounding box center [394, 141] width 217 height 26
type Adı "m"
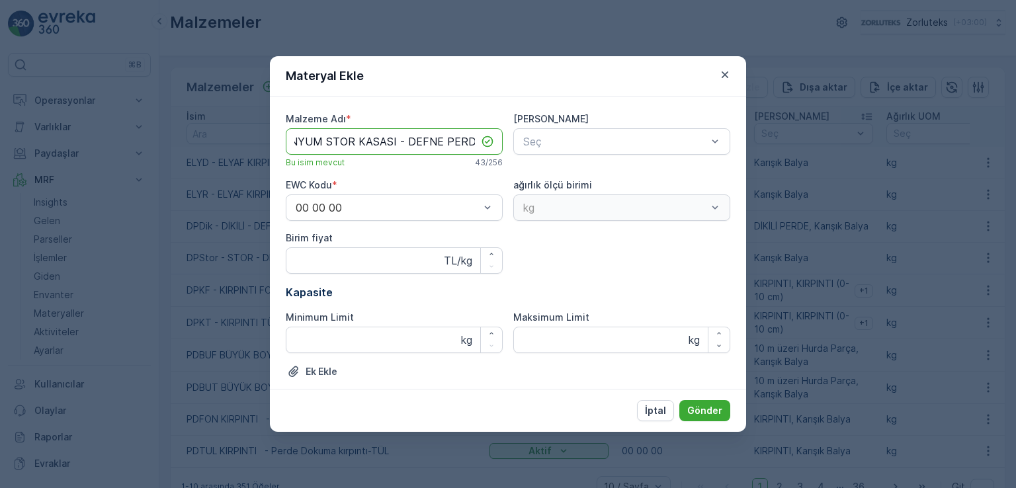
scroll to position [0, 90]
type Adı "MTLAS - ALÜMİNYUM STOR KASASI - DEFNE PERDE"
click at [528, 143] on div at bounding box center [615, 142] width 186 height 12
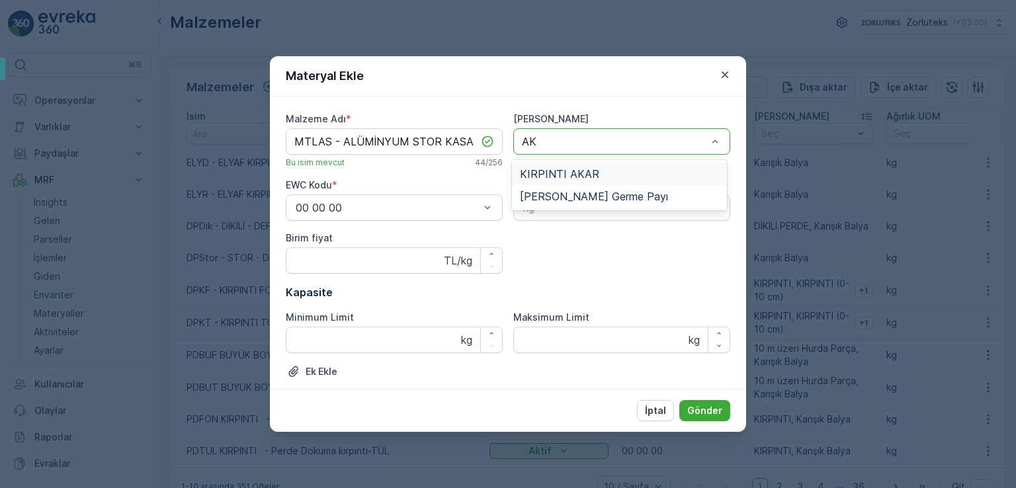
type input "AKÜ"
click at [528, 139] on div at bounding box center [615, 142] width 186 height 12
click at [528, 140] on div at bounding box center [615, 142] width 186 height 12
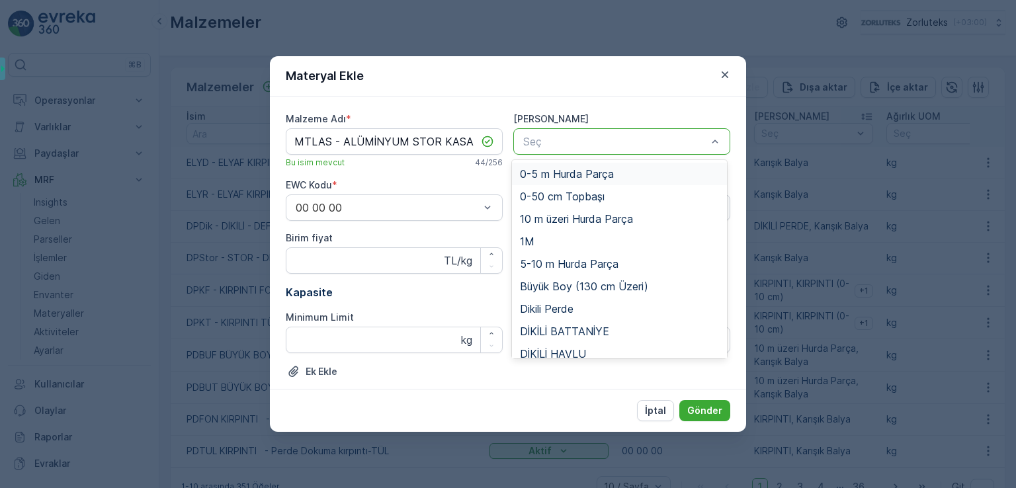
click at [528, 140] on div at bounding box center [615, 142] width 186 height 12
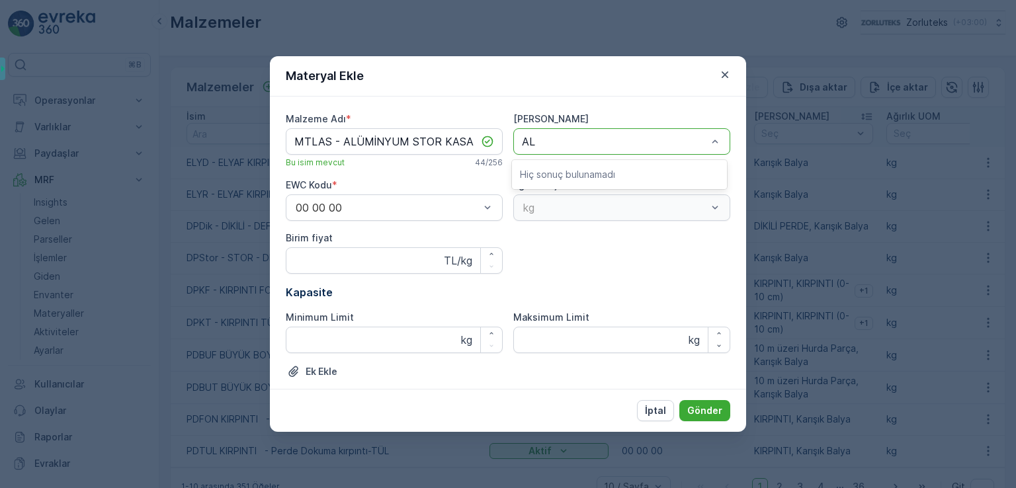
type input "A"
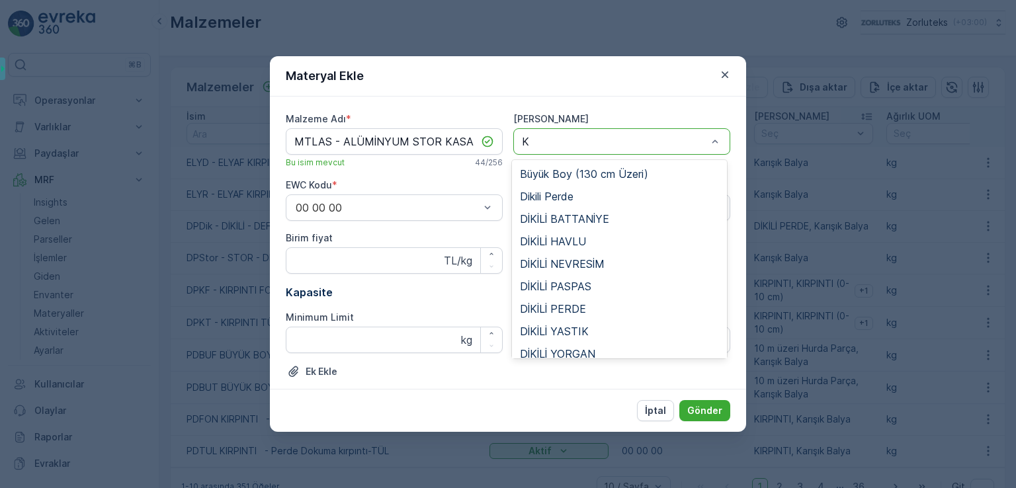
type input "KA"
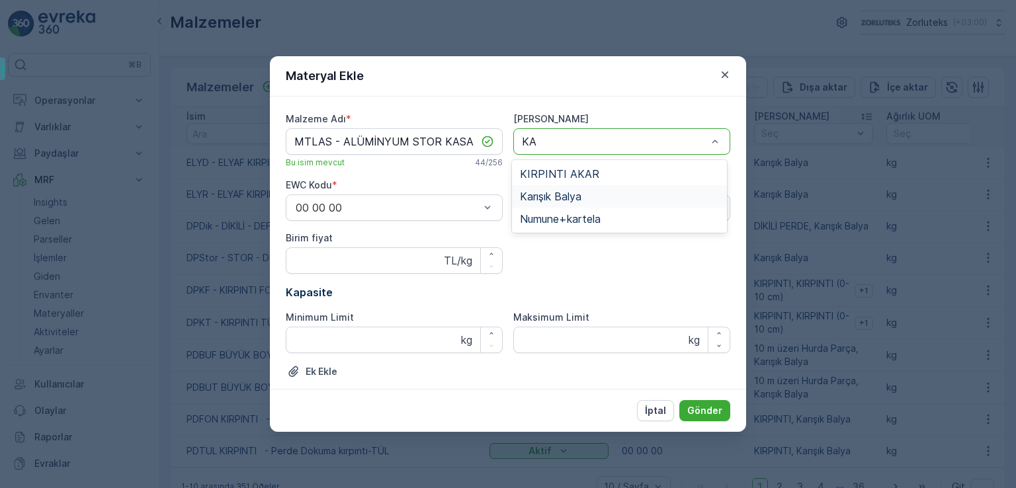
click at [528, 190] on span "Karışık Balya" at bounding box center [550, 196] width 61 height 12
click at [528, 416] on p "Gönder" at bounding box center [704, 410] width 35 height 13
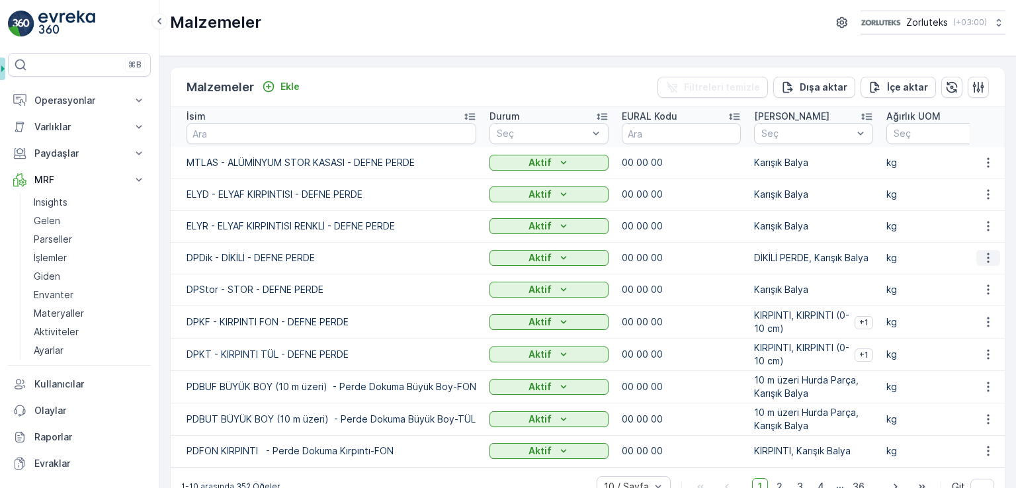
click at [528, 255] on icon "button" at bounding box center [987, 257] width 13 height 13
click at [528, 277] on span "Malzemeyi Düzenle" at bounding box center [966, 277] width 86 height 13
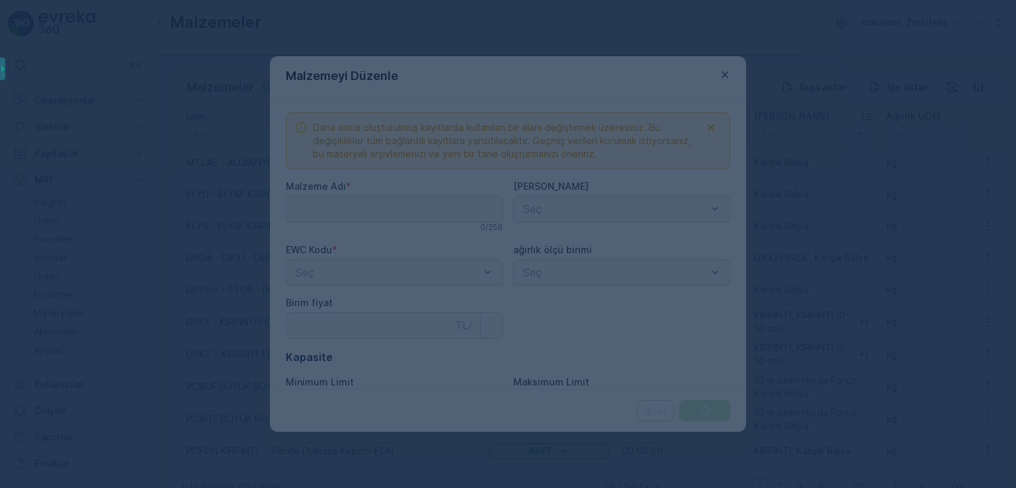
type Adı "DPDik - DİKİLİ - DEFNE PERDE"
type fiyat "0"
type Limit "0"
click at [370, 205] on div at bounding box center [508, 244] width 1016 height 488
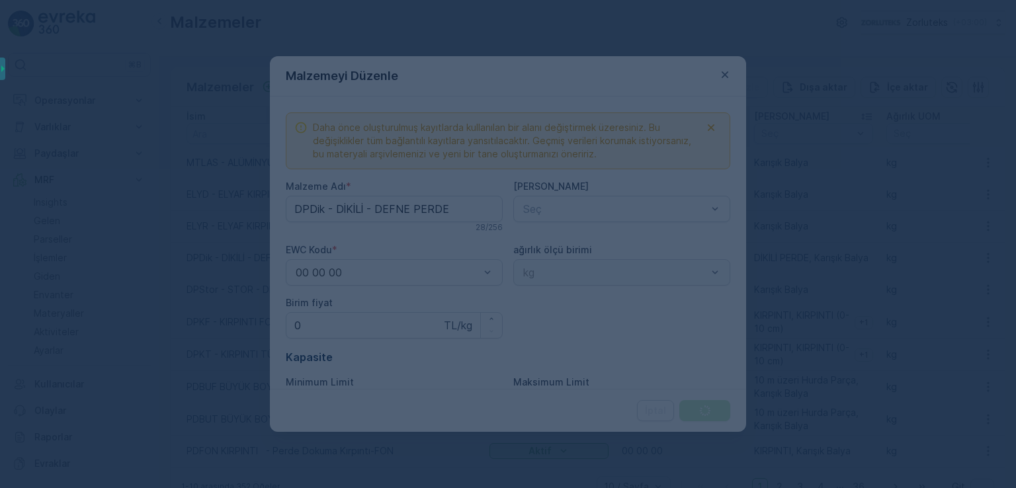
click at [366, 206] on div at bounding box center [508, 244] width 1016 height 488
click at [365, 207] on div at bounding box center [508, 244] width 1016 height 488
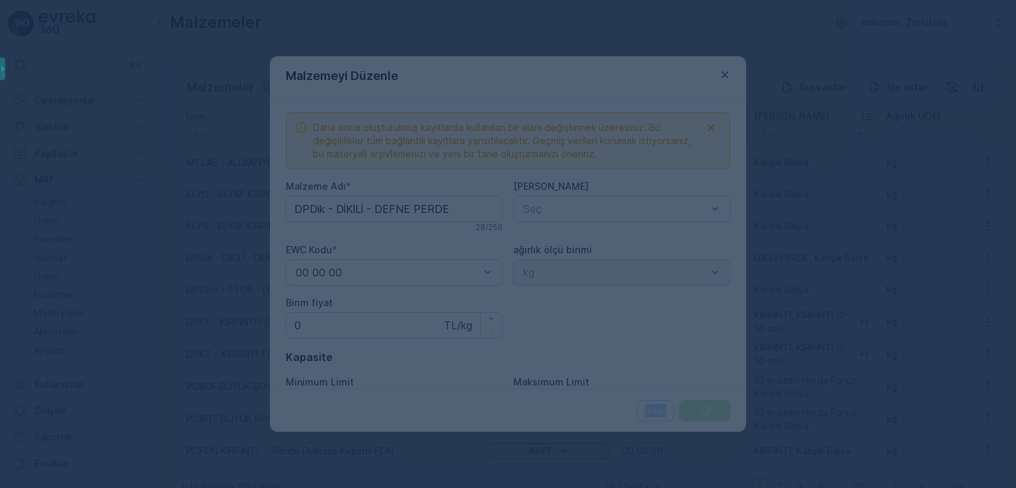
click at [365, 207] on div at bounding box center [508, 244] width 1016 height 488
click at [365, 208] on div at bounding box center [508, 244] width 1016 height 488
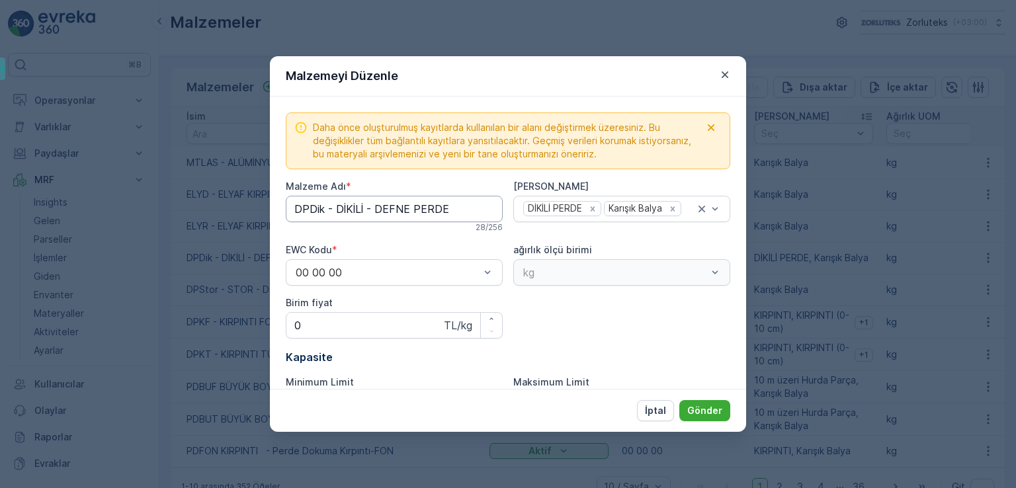
click at [364, 208] on Adı "DPDik - DİKİLİ - DEFNE PERDE" at bounding box center [394, 209] width 217 height 26
type Adı "DPDik - DİKİLİ ÜRÜN - DEFNE PERDE"
click at [528, 411] on p "Gönder" at bounding box center [704, 410] width 35 height 13
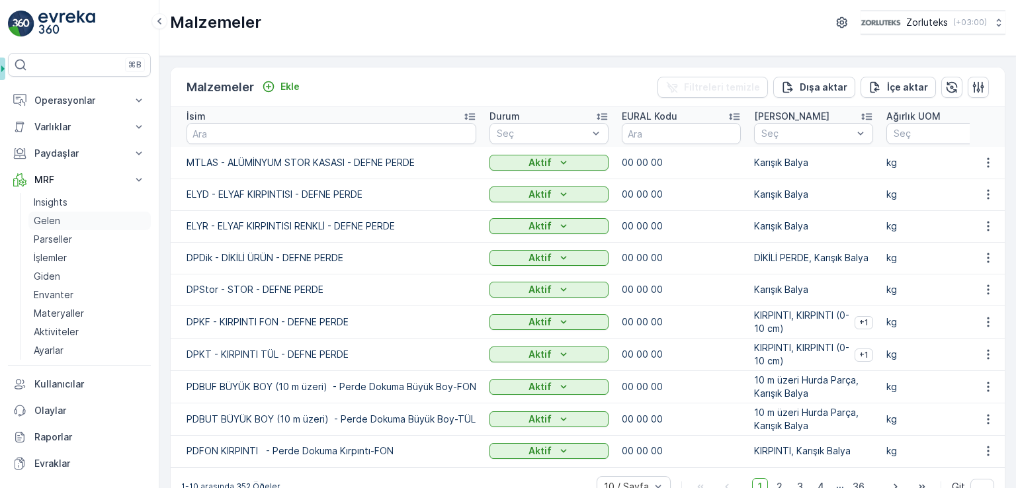
click at [44, 222] on p "Gelen" at bounding box center [47, 220] width 26 height 13
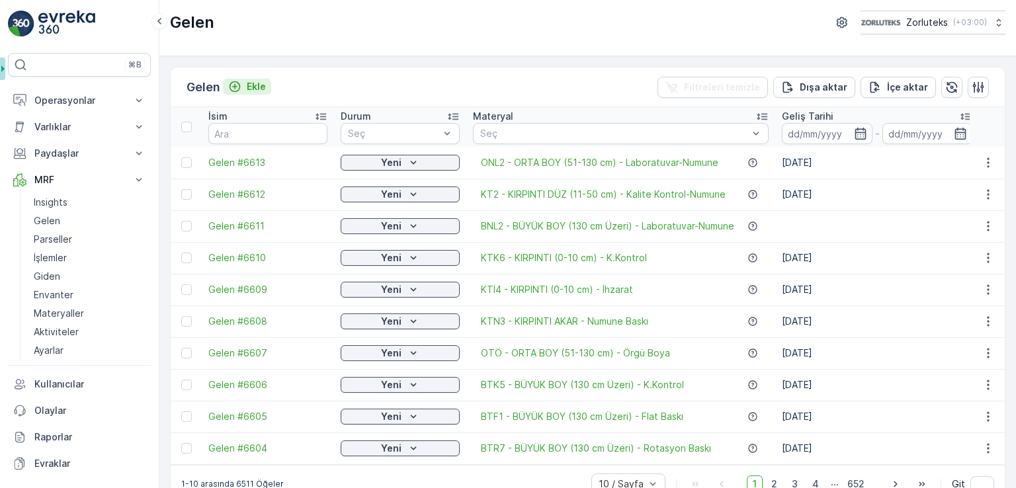
click at [250, 92] on p "Ekle" at bounding box center [256, 86] width 19 height 13
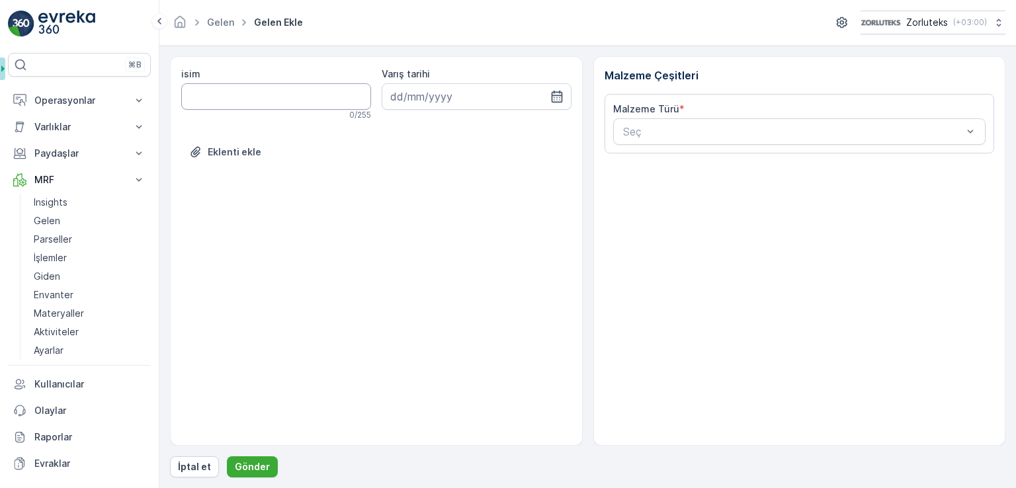
click at [296, 97] on input "isim" at bounding box center [276, 96] width 190 height 26
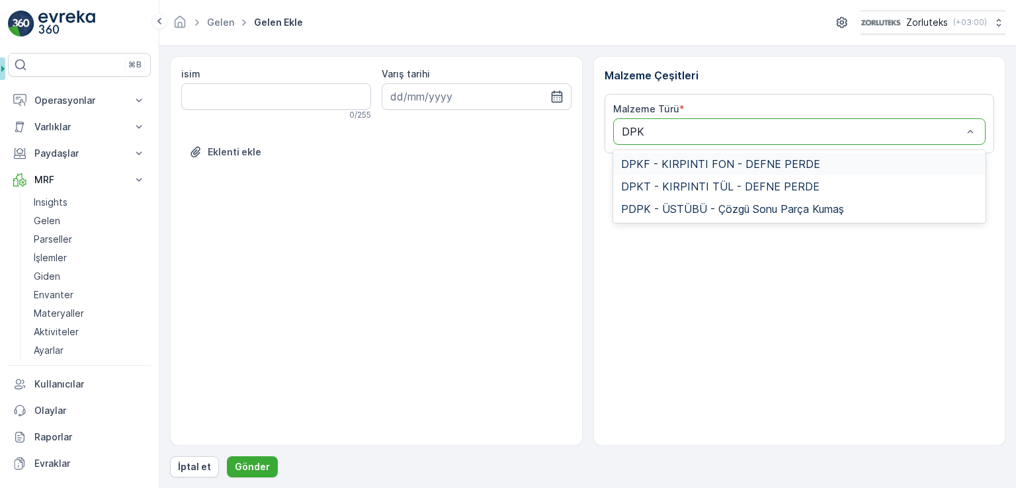
type input "DPKT"
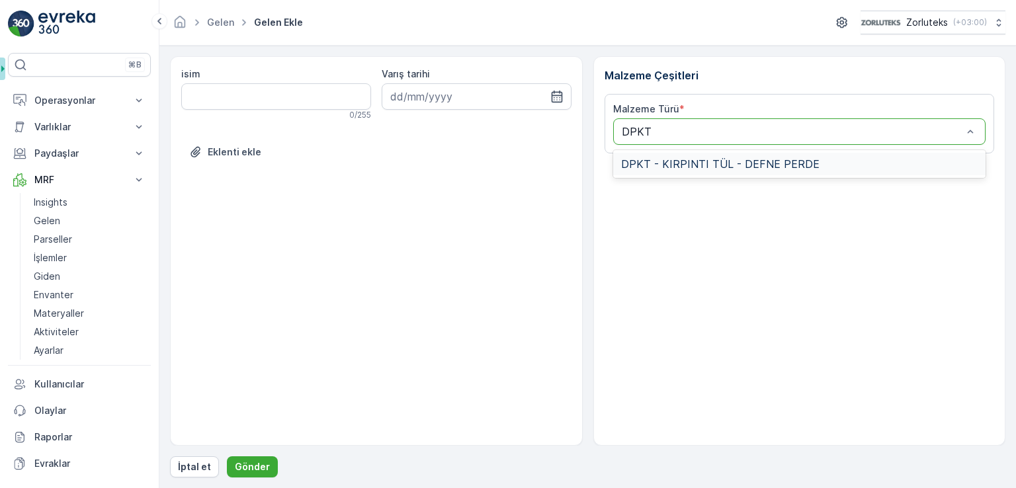
click at [528, 164] on span "DPKT - KIRPINTI TÜL - DEFNE PERDE" at bounding box center [720, 164] width 198 height 12
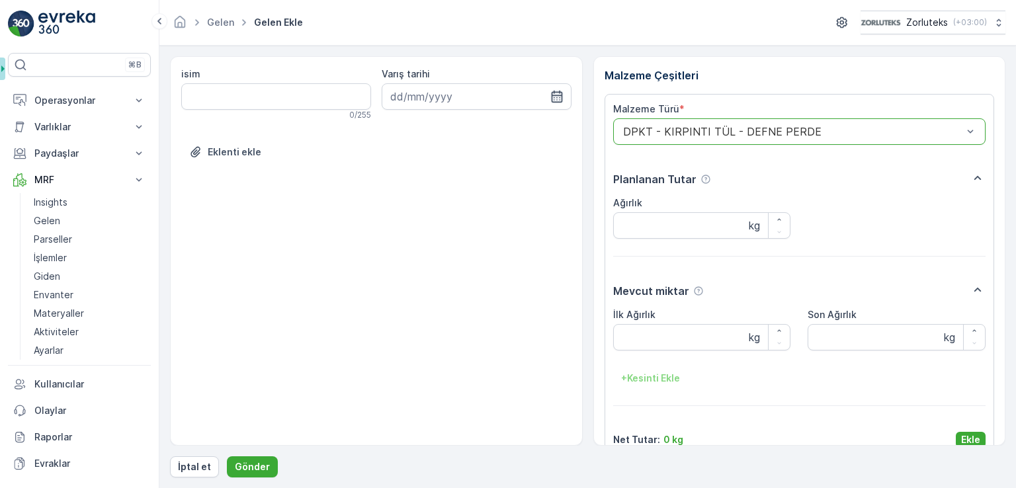
click at [528, 94] on icon "button" at bounding box center [556, 97] width 11 height 12
click at [447, 181] on div "1" at bounding box center [451, 179] width 21 height 21
type input "01.10.2025"
click at [528, 132] on div at bounding box center [793, 132] width 342 height 12
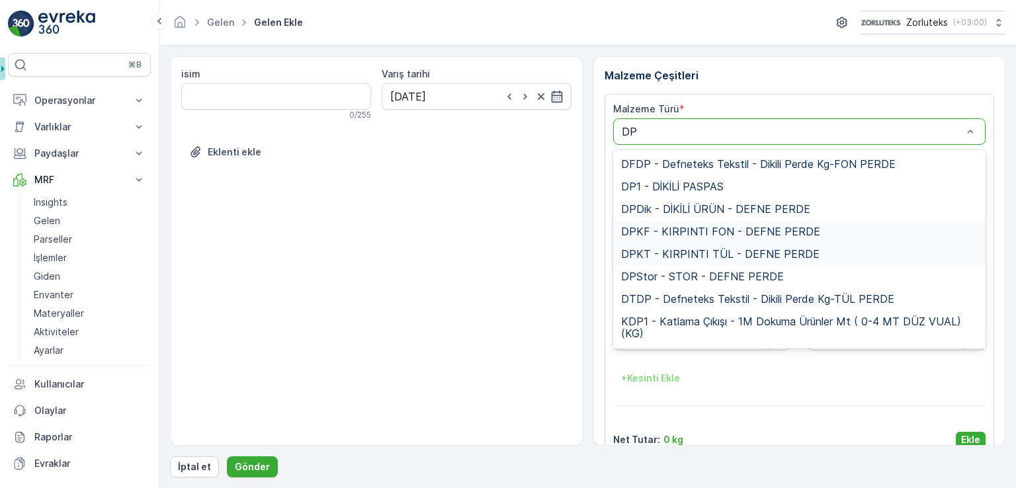
type input "D"
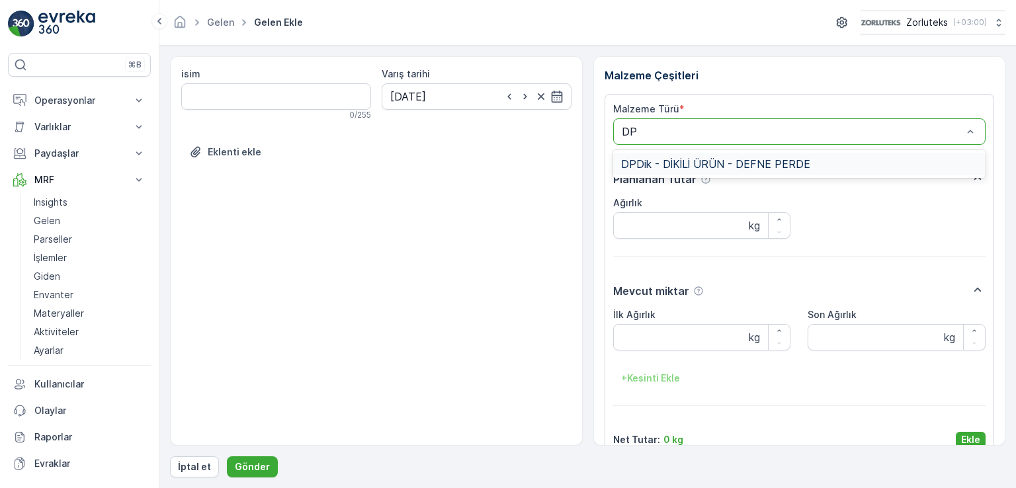
type input "D"
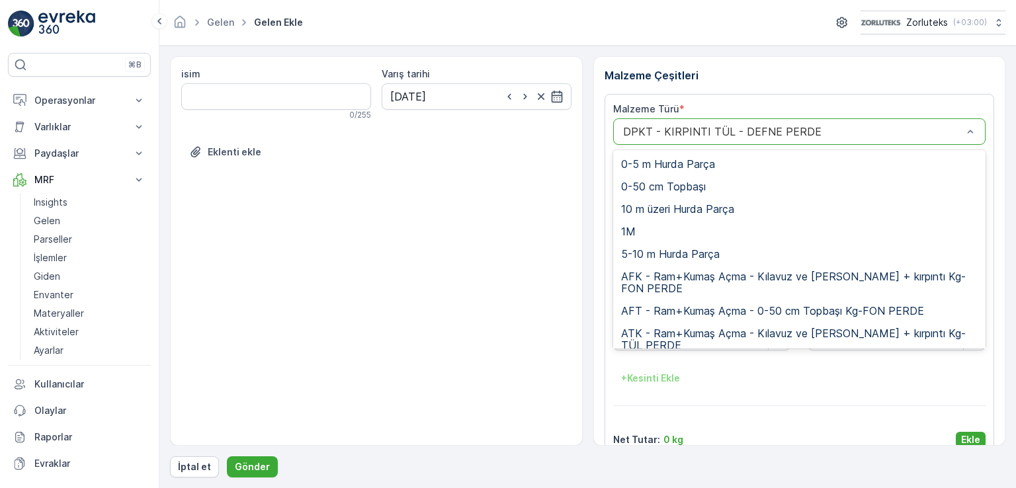
type input "L"
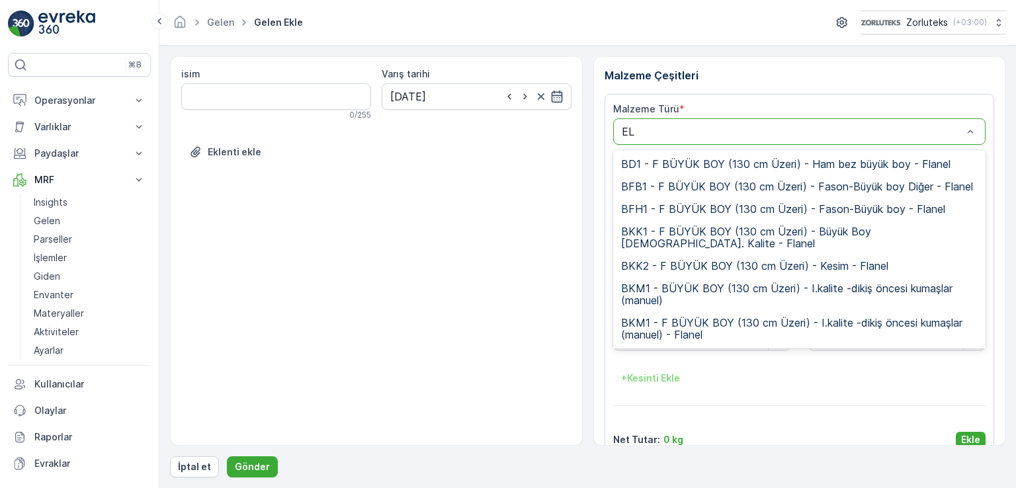
type input "E"
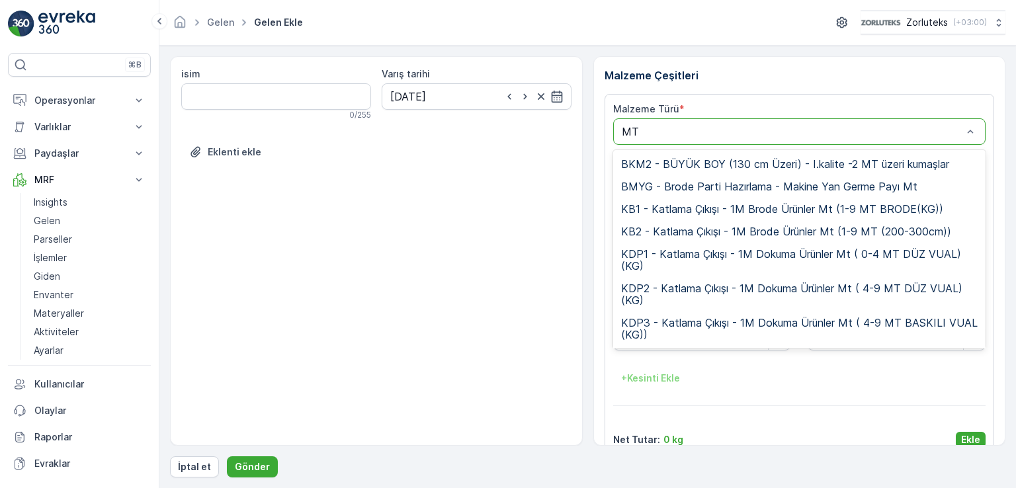
type input "M"
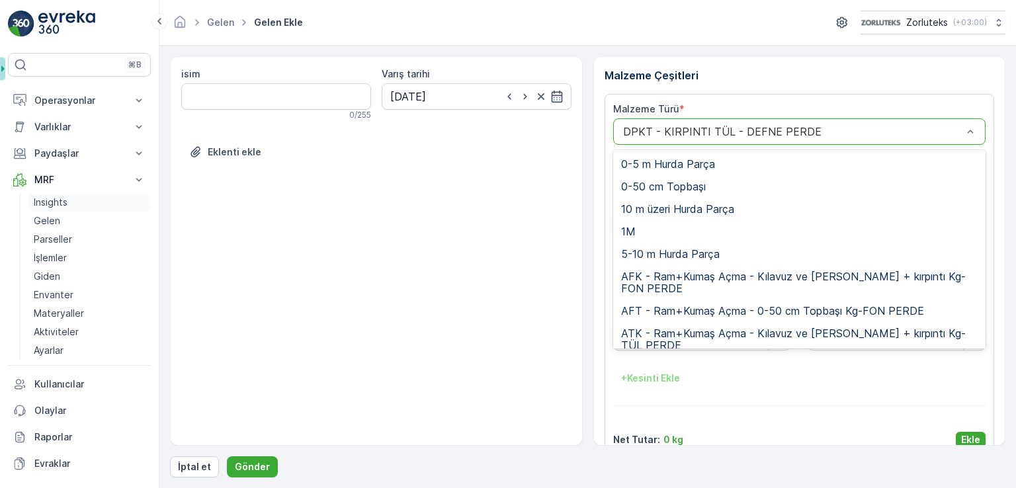
click at [65, 198] on p "Insights" at bounding box center [51, 202] width 34 height 13
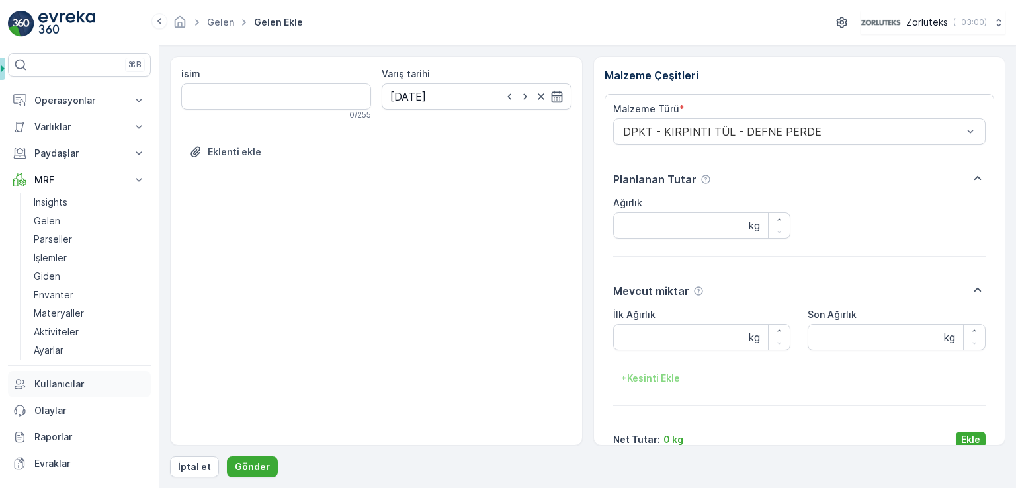
click at [63, 389] on p "Kullanıcılar" at bounding box center [89, 384] width 111 height 13
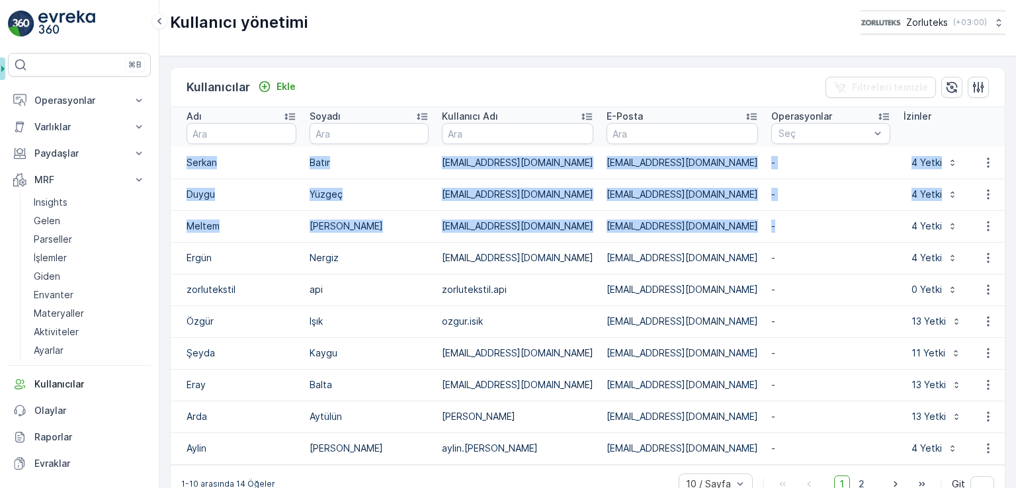
drag, startPoint x: 208, startPoint y: 157, endPoint x: 766, endPoint y: 220, distance: 560.9
click at [528, 220] on tbody "Serkan Batır serkan.batir@defnetekstil.com serkan.batir@defnetekstil.com - 4 Ye…" at bounding box center [786, 305] width 1230 height 317
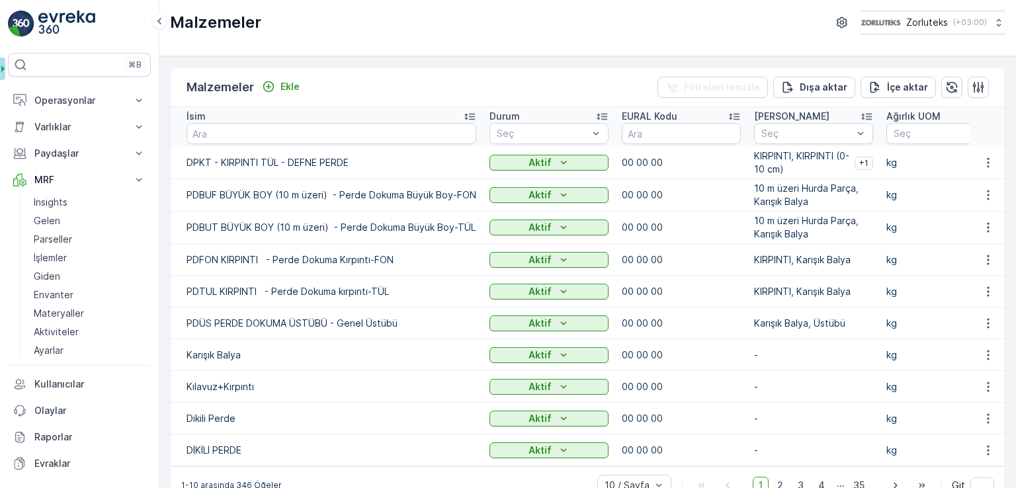
scroll to position [0, 536]
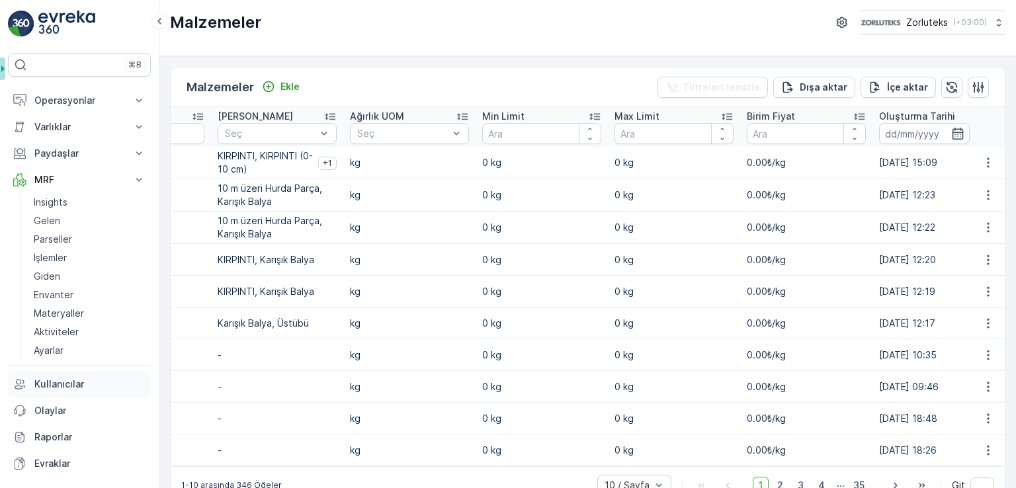
click at [56, 380] on p "Kullanıcılar" at bounding box center [89, 384] width 111 height 13
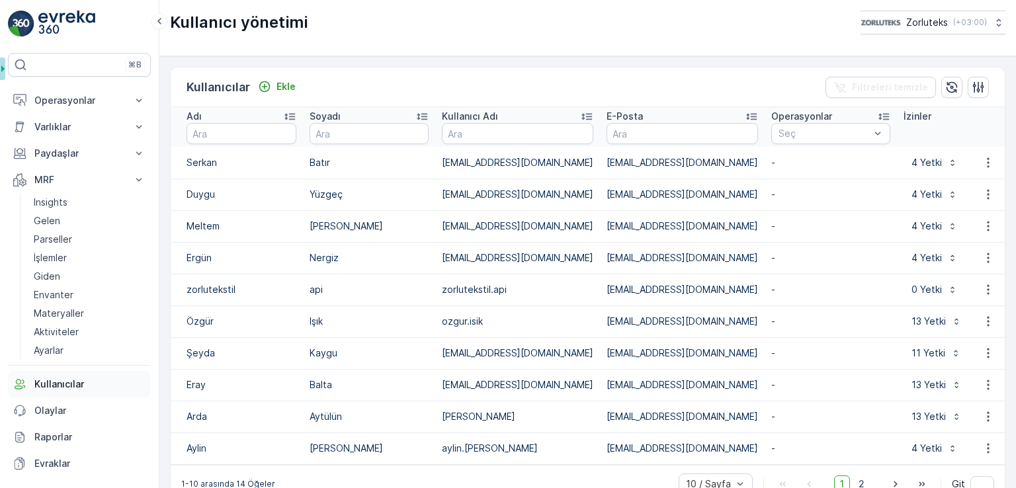
scroll to position [53, 0]
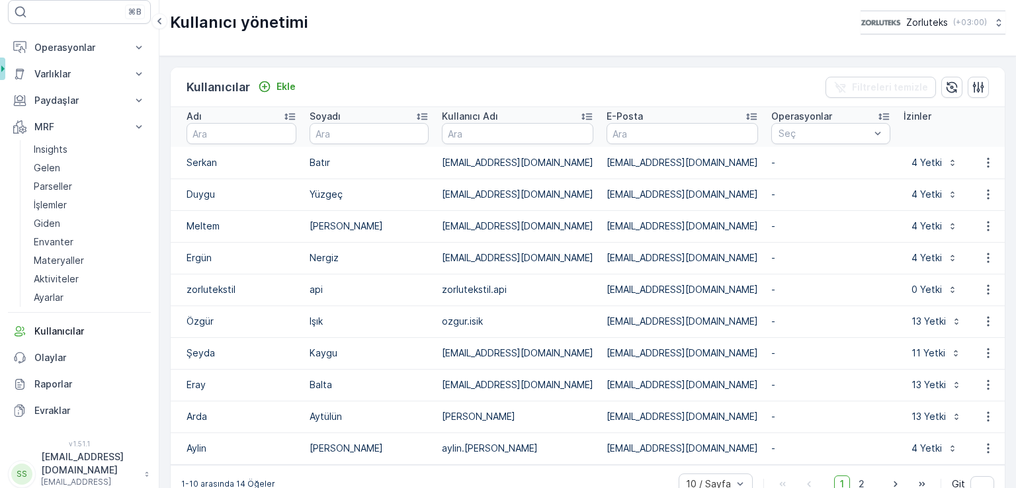
click at [52, 477] on p "[EMAIL_ADDRESS][DOMAIN_NAME]" at bounding box center [89, 487] width 97 height 21
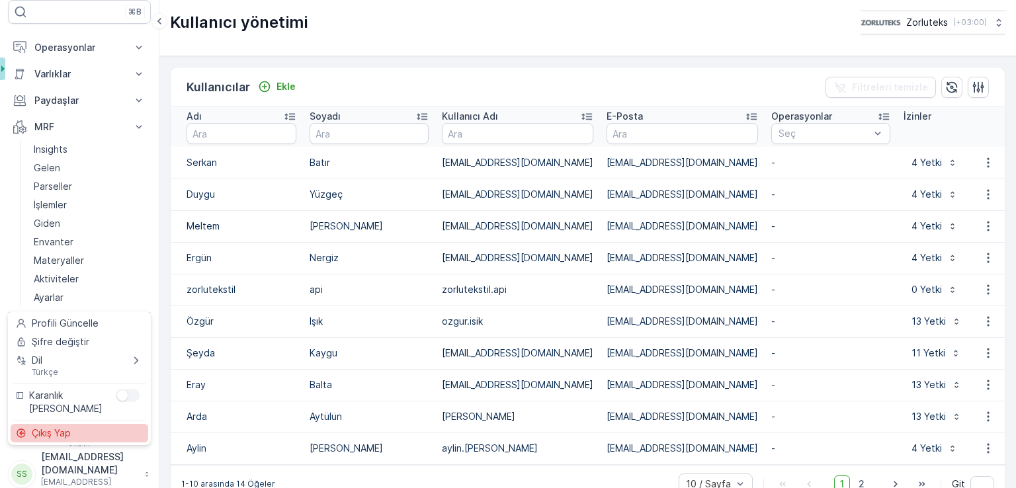
click at [54, 434] on span "Çıkış Yap" at bounding box center [51, 432] width 39 height 13
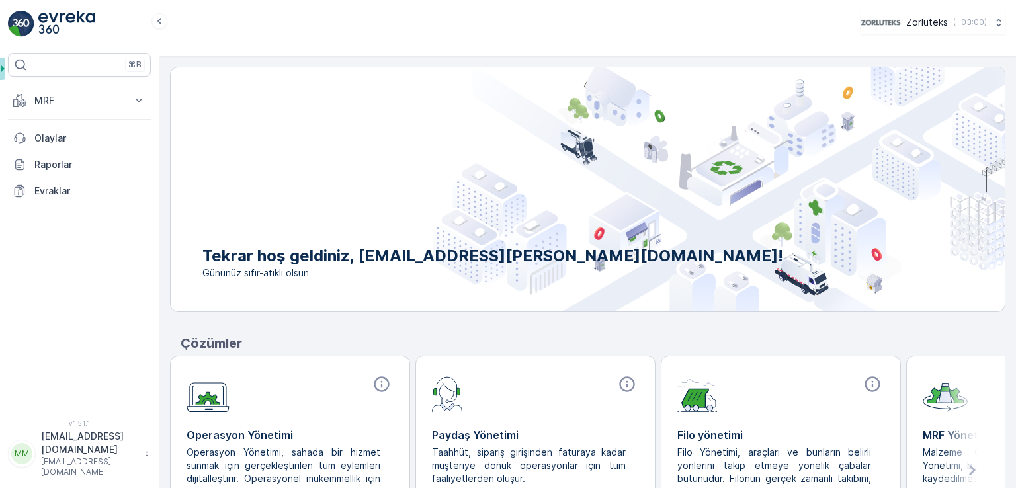
click at [98, 473] on p "[EMAIL_ADDRESS][DOMAIN_NAME]" at bounding box center [89, 466] width 97 height 21
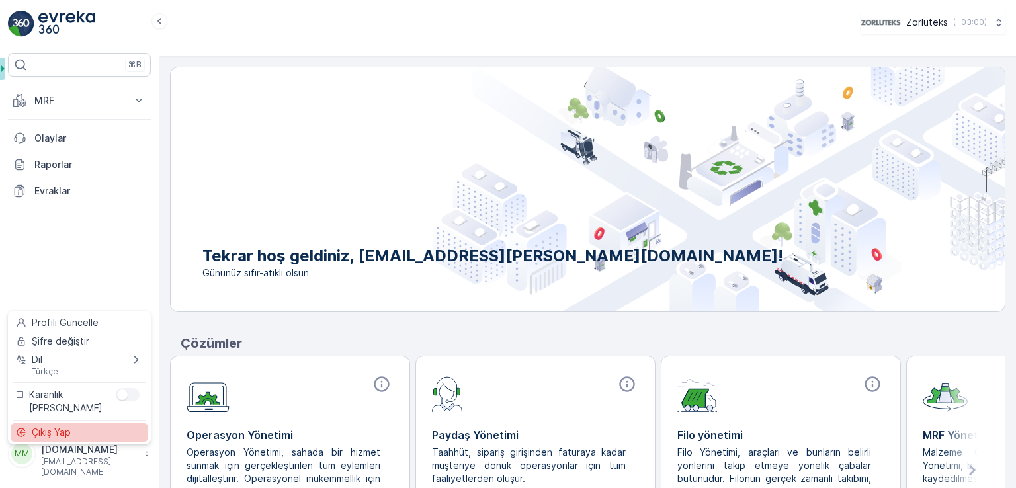
click at [87, 429] on div "Çıkış Yap" at bounding box center [80, 432] width 138 height 19
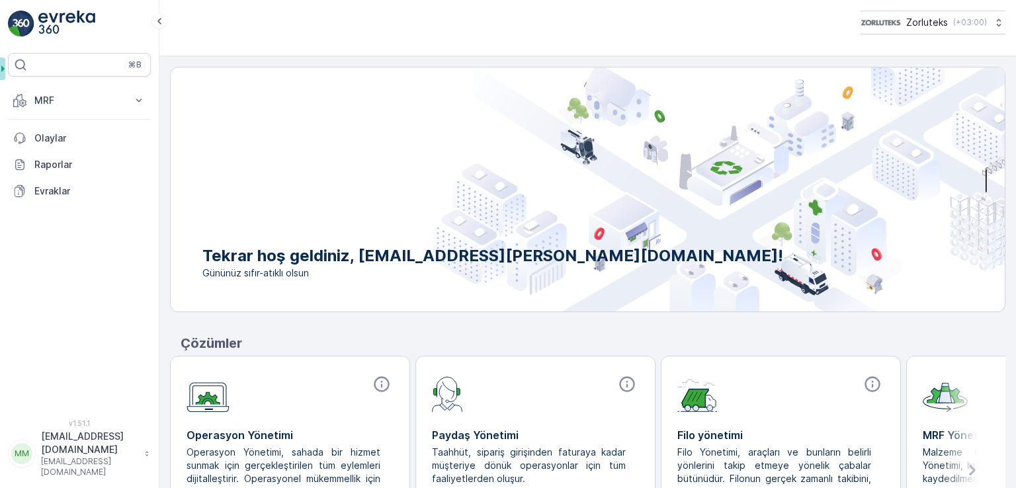
click at [84, 469] on p "[EMAIL_ADDRESS][DOMAIN_NAME]" at bounding box center [89, 466] width 97 height 21
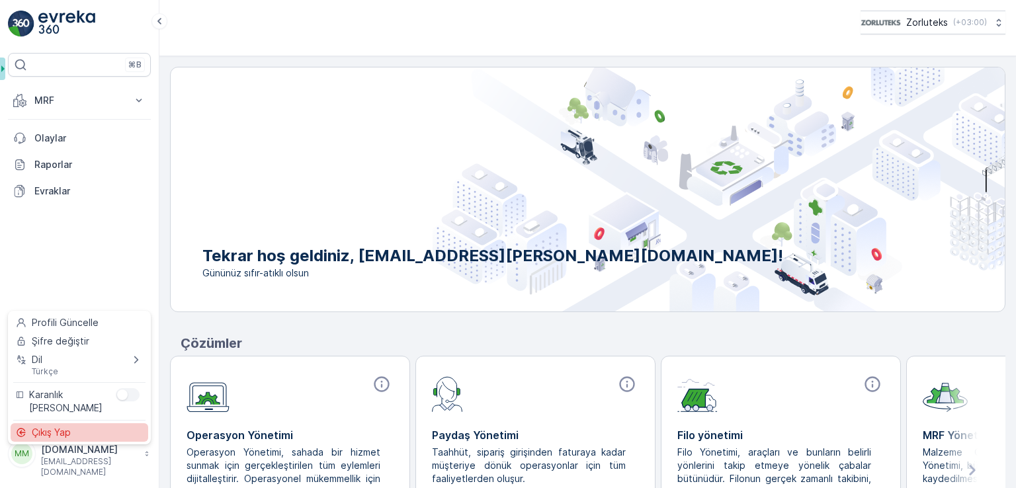
click at [60, 433] on span "Çıkış Yap" at bounding box center [51, 432] width 39 height 13
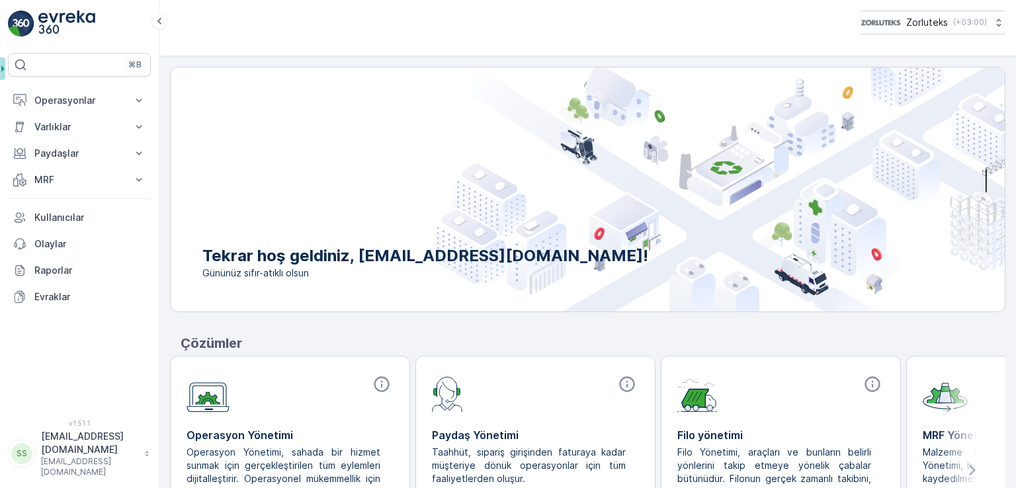
click at [58, 472] on p "[EMAIL_ADDRESS][DOMAIN_NAME]" at bounding box center [89, 466] width 97 height 21
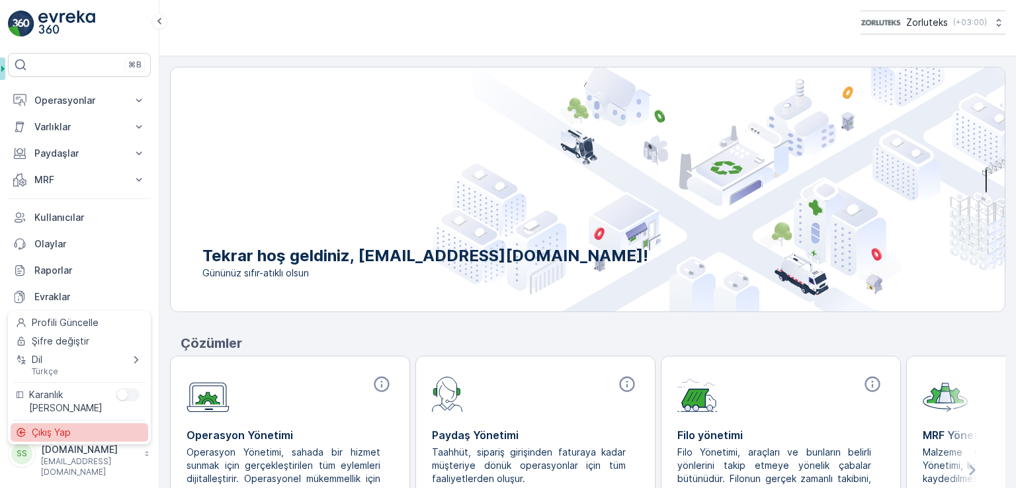
click at [59, 435] on span "Çıkış Yap" at bounding box center [51, 432] width 39 height 13
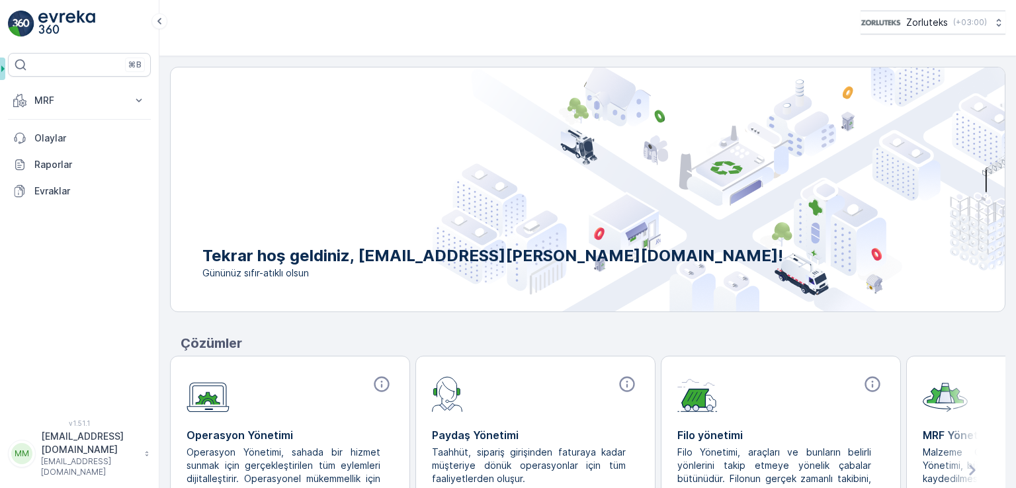
click at [98, 471] on p "[EMAIL_ADDRESS][DOMAIN_NAME]" at bounding box center [89, 466] width 97 height 21
click at [90, 451] on p "[EMAIL_ADDRESS][DOMAIN_NAME]" at bounding box center [89, 443] width 97 height 26
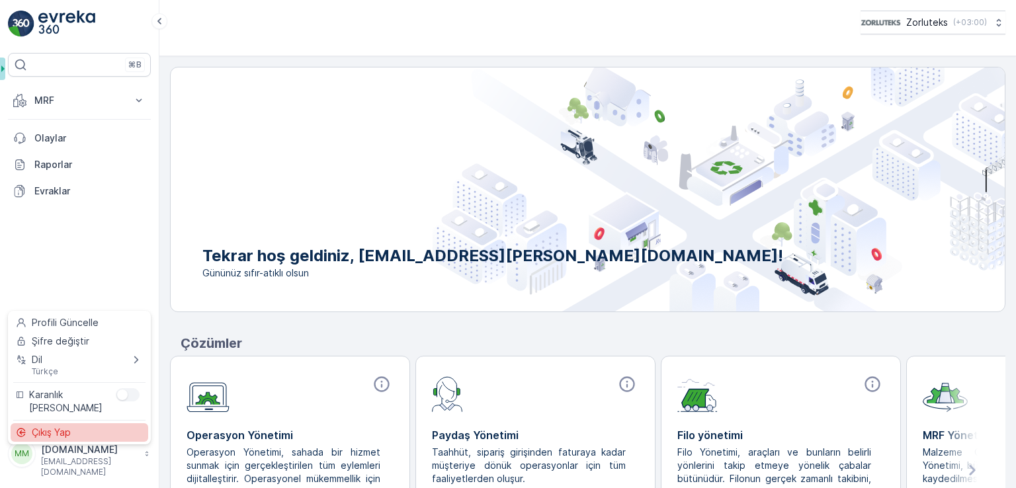
click at [81, 437] on div "Çıkış Yap" at bounding box center [80, 432] width 138 height 19
